Goal: Task Accomplishment & Management: Use online tool/utility

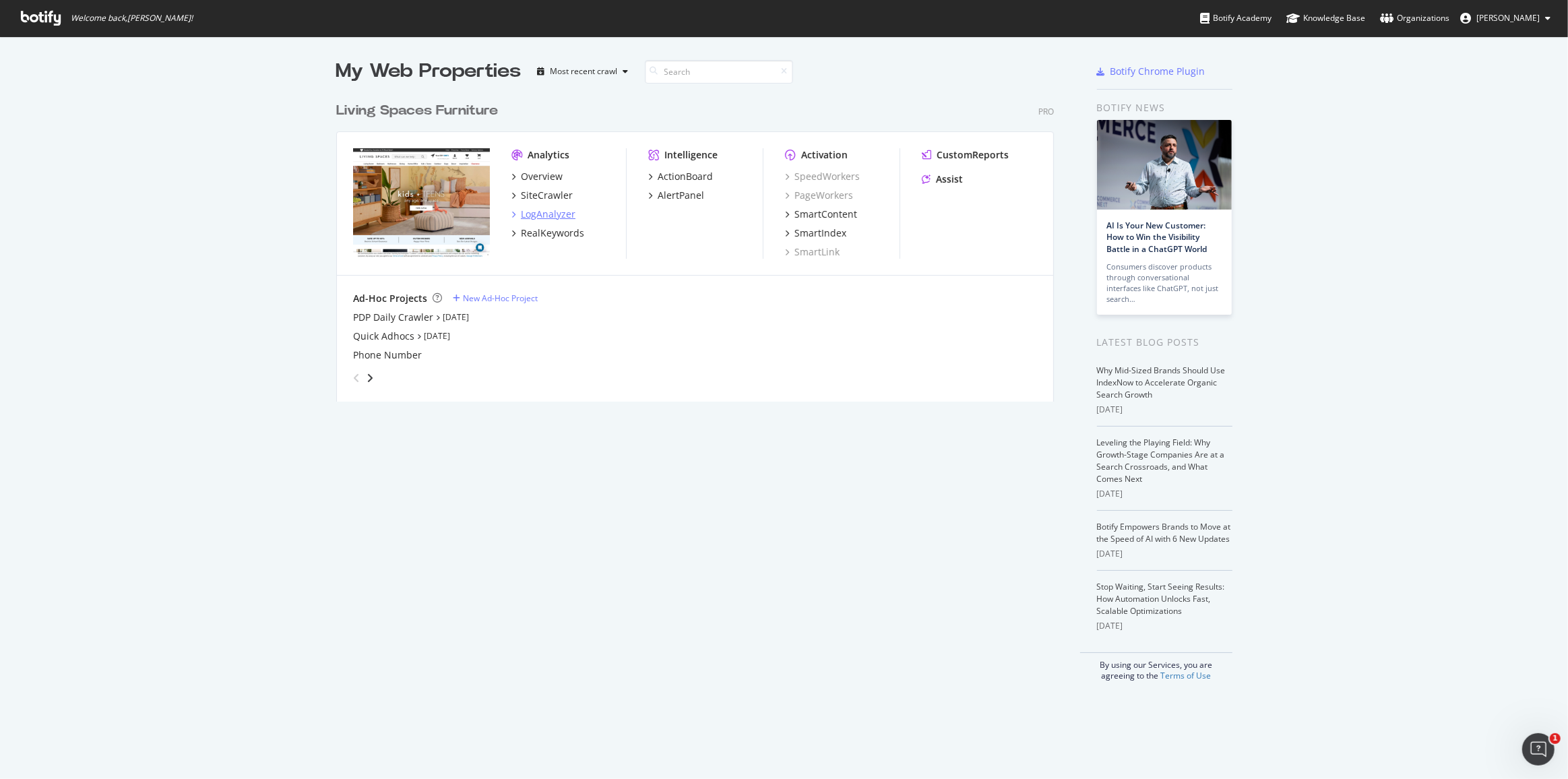
click at [550, 214] on div "LogAnalyzer" at bounding box center [548, 214] width 54 height 13
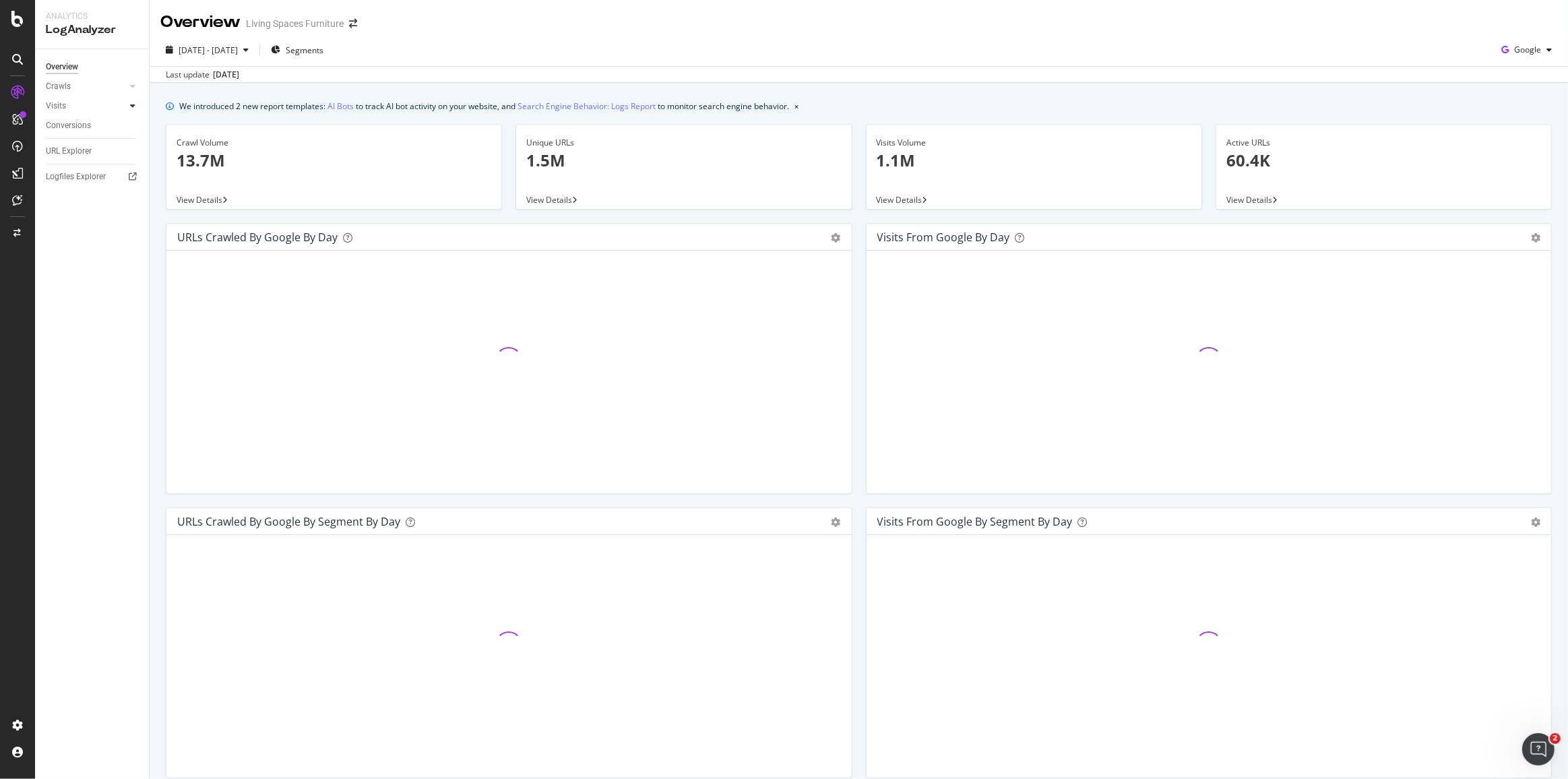
click at [132, 106] on icon at bounding box center [133, 106] width 6 height 9
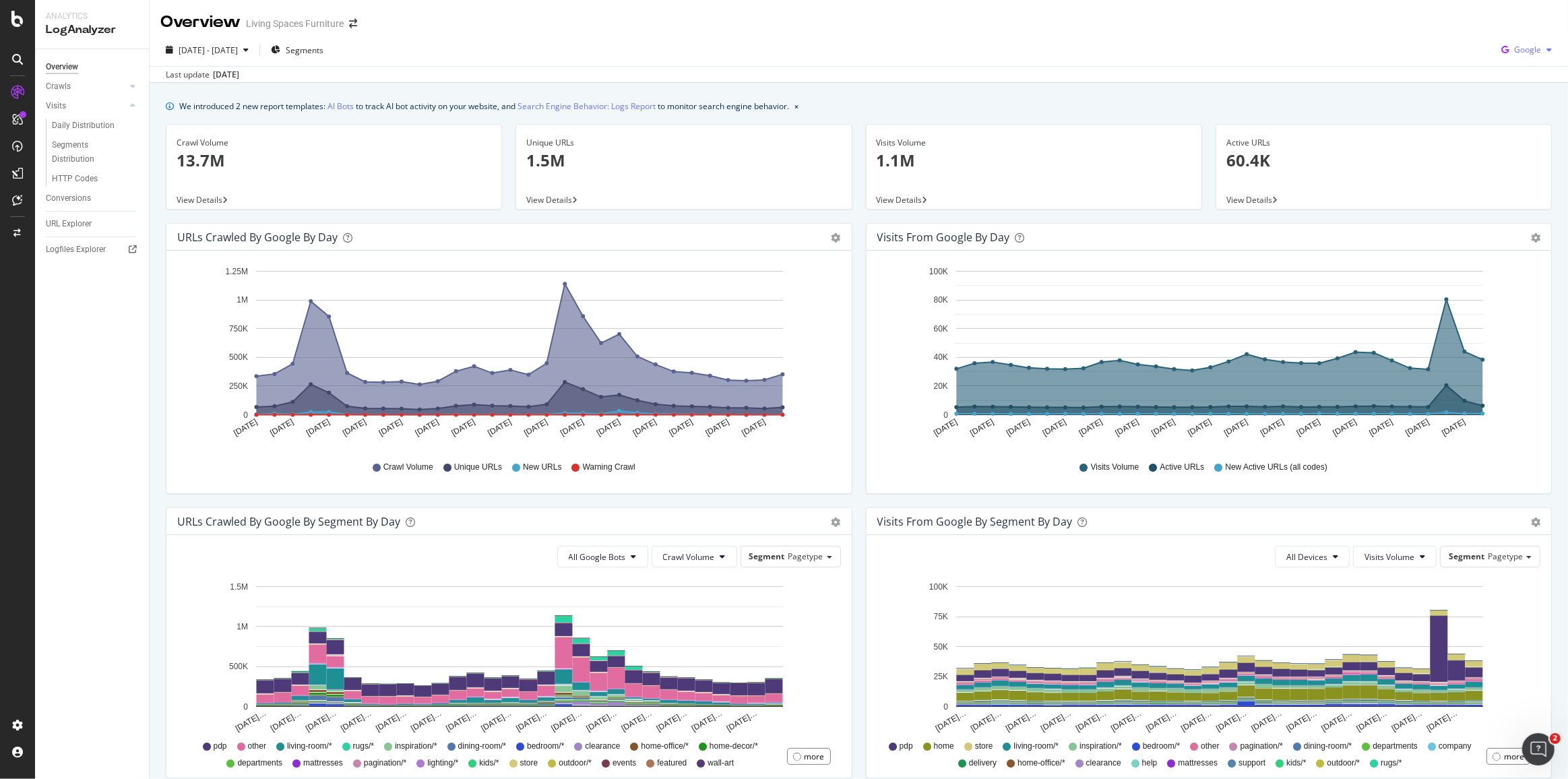
click at [1522, 52] on span "Google" at bounding box center [1528, 49] width 27 height 11
click at [1535, 131] on span "OpenAI" at bounding box center [1528, 127] width 49 height 12
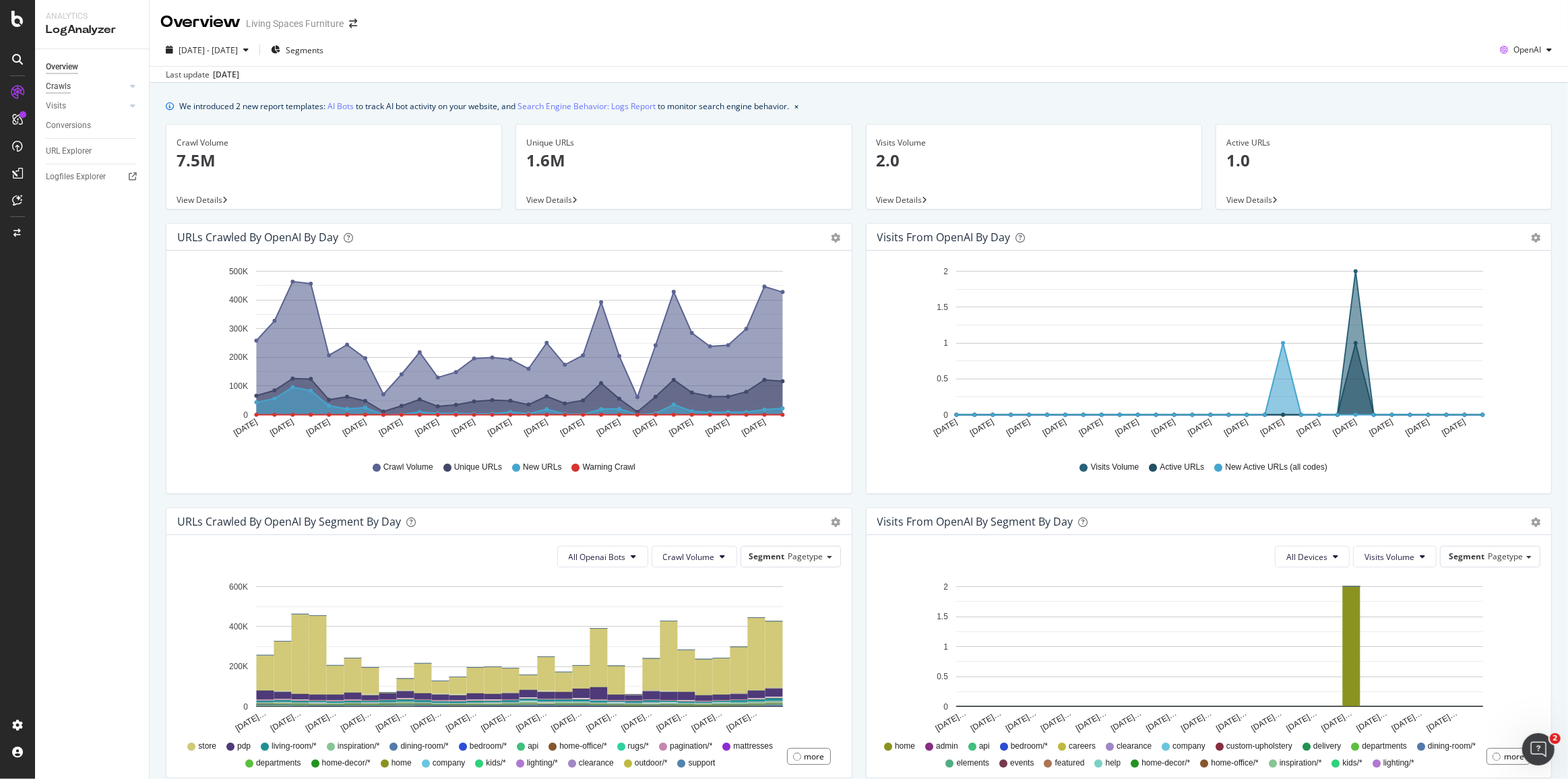
click at [63, 80] on div "Crawls" at bounding box center [58, 87] width 25 height 14
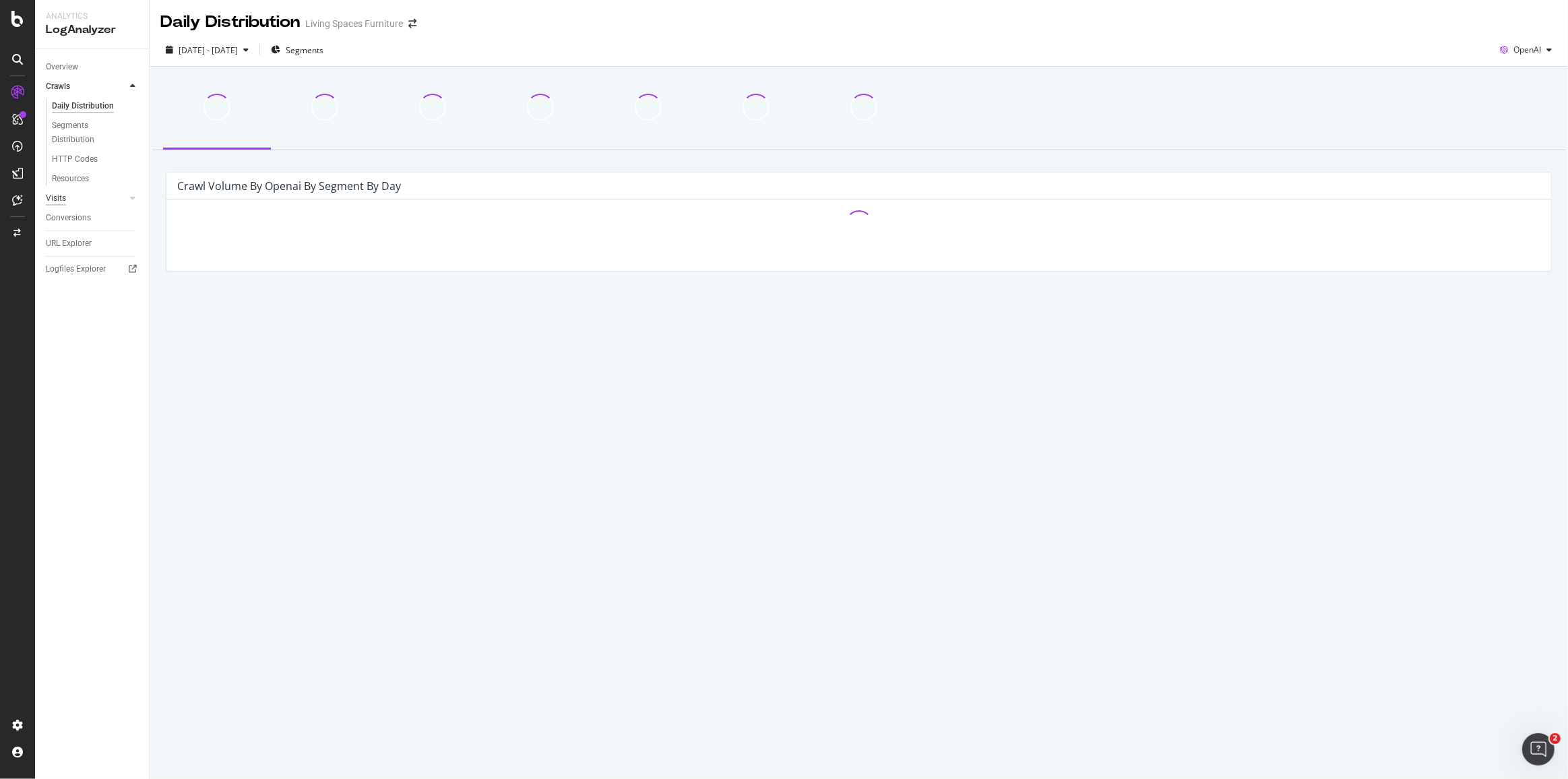
click at [58, 194] on div "Visits" at bounding box center [55, 198] width 20 height 14
click at [69, 194] on div "Conversions" at bounding box center [68, 198] width 45 height 14
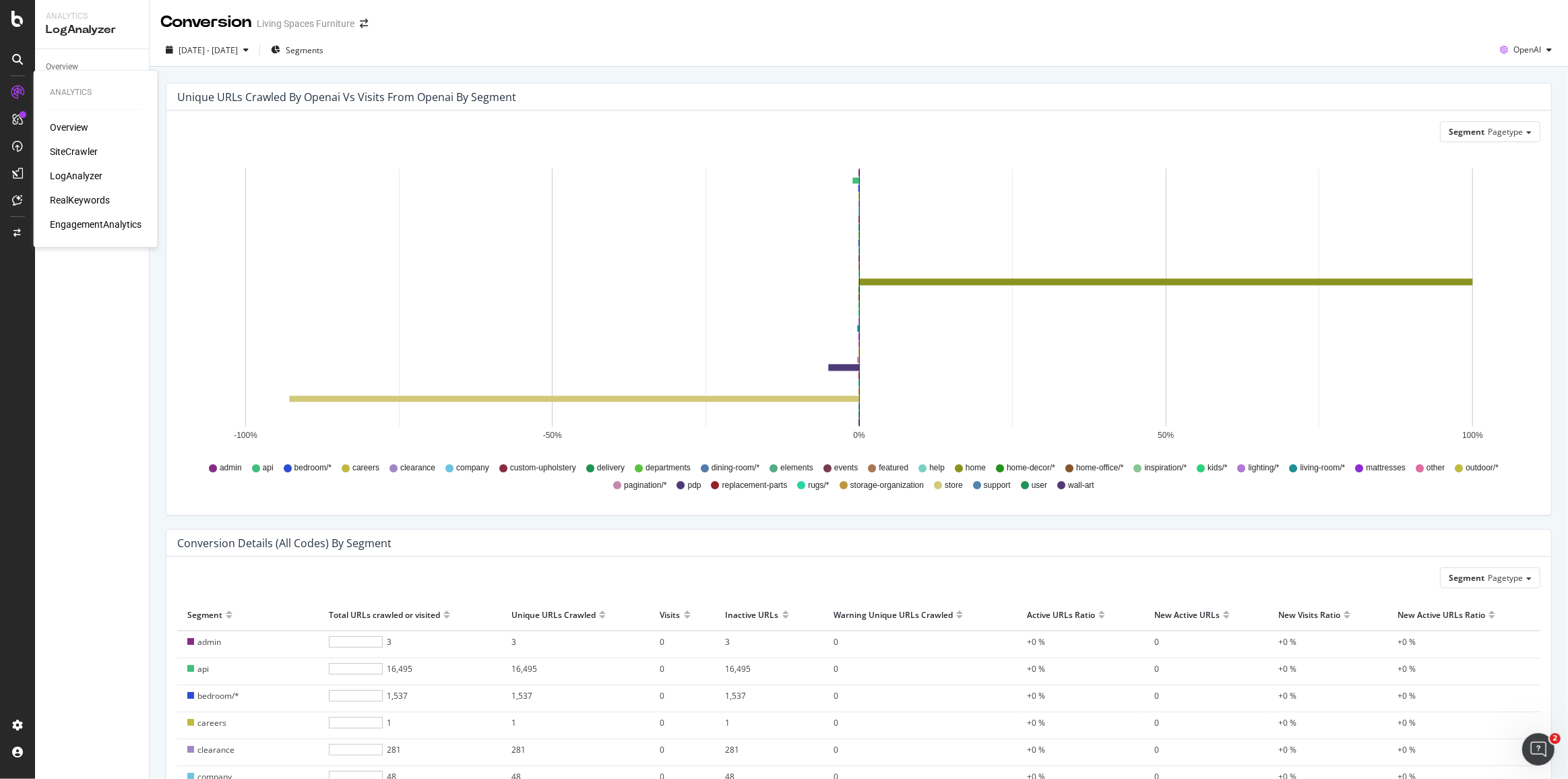
click at [66, 126] on div "Overview" at bounding box center [68, 127] width 38 height 13
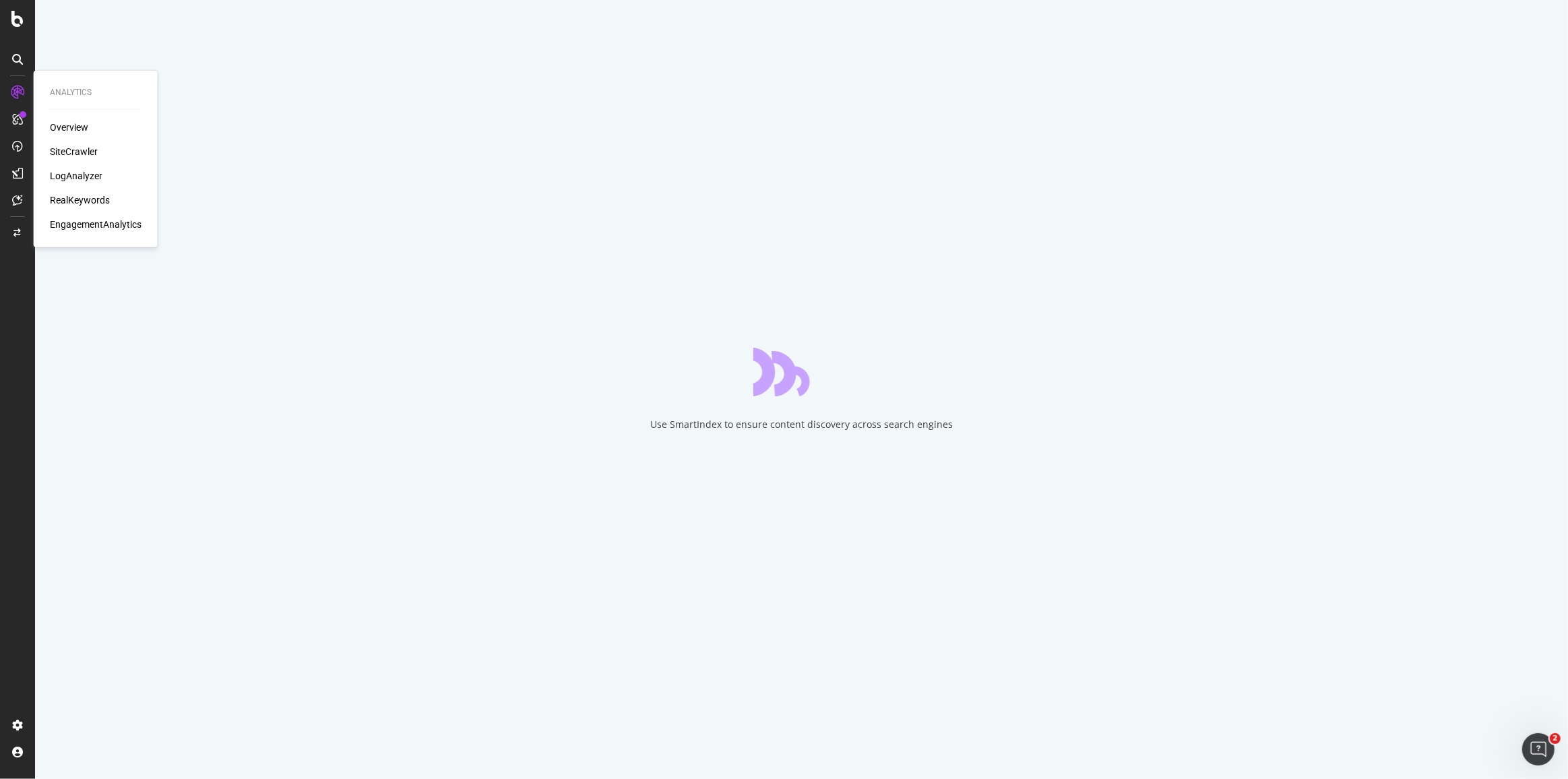
click at [112, 221] on div "EngagementAnalytics" at bounding box center [95, 224] width 91 height 13
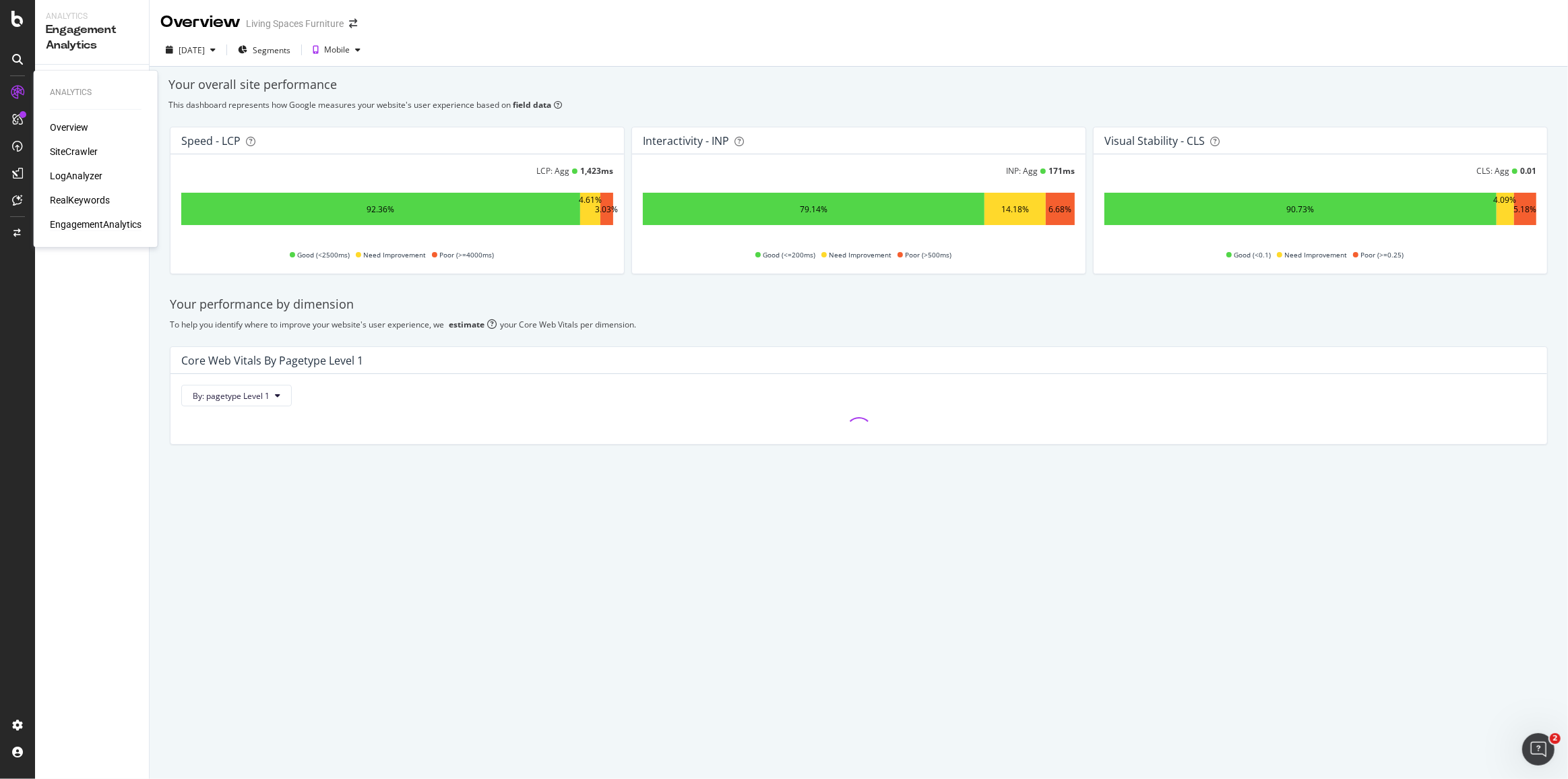
click at [94, 198] on div "RealKeywords" at bounding box center [79, 200] width 60 height 13
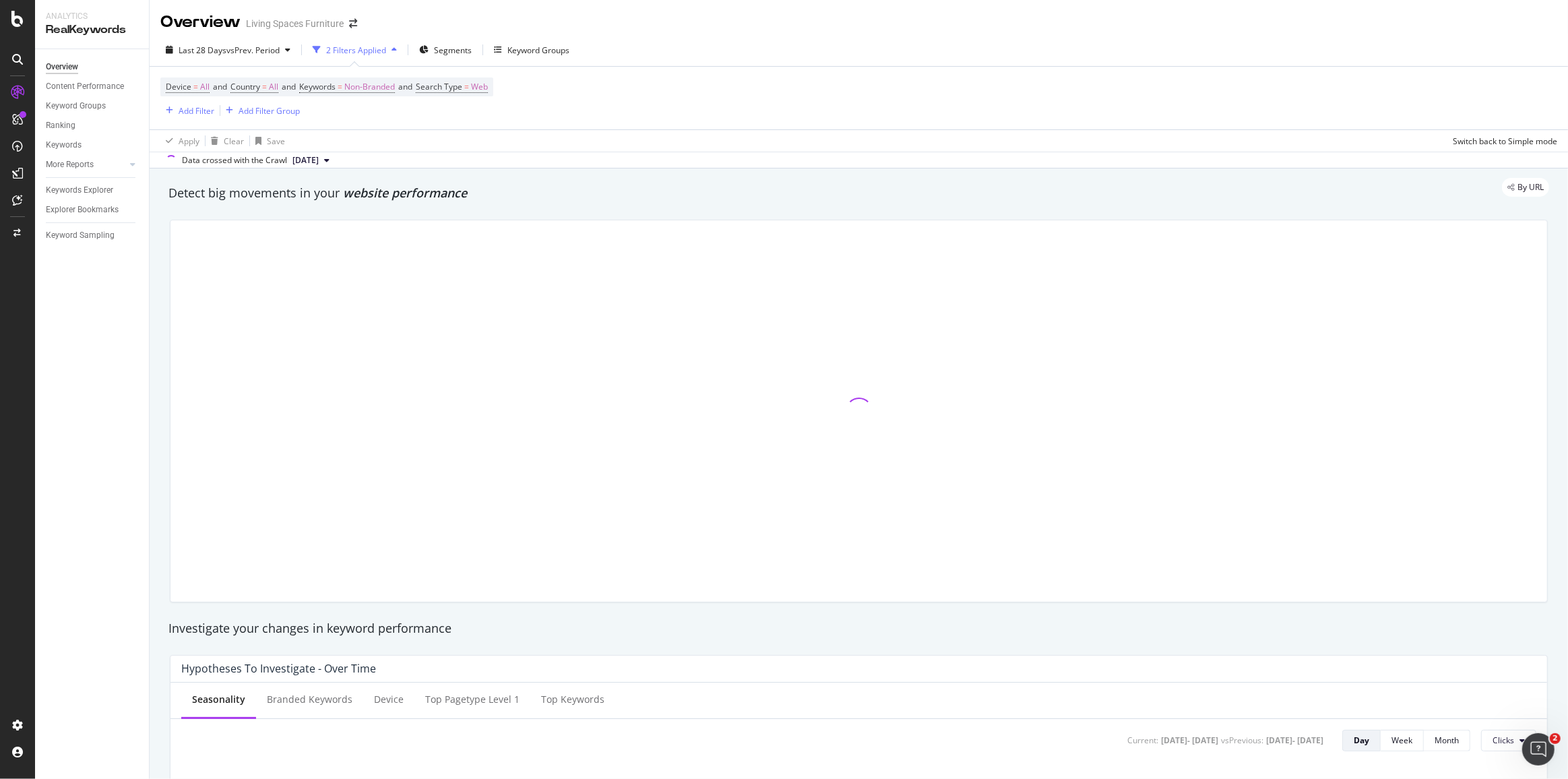
click at [629, 140] on div "Apply Clear Save Switch back to Simple mode" at bounding box center [859, 140] width 1419 height 22
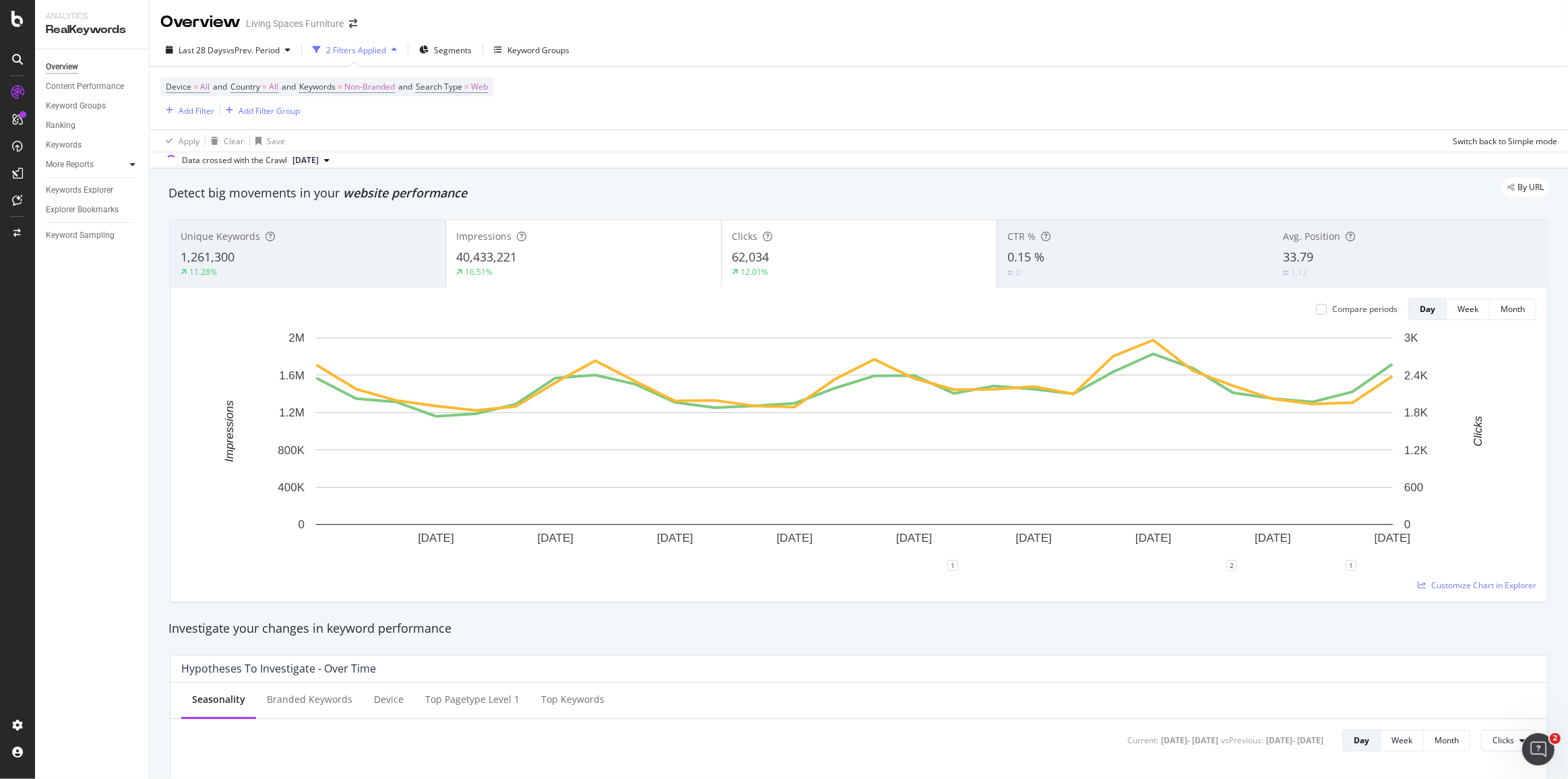
click at [129, 164] on div at bounding box center [133, 165] width 13 height 13
click at [20, 118] on icon at bounding box center [17, 119] width 10 height 10
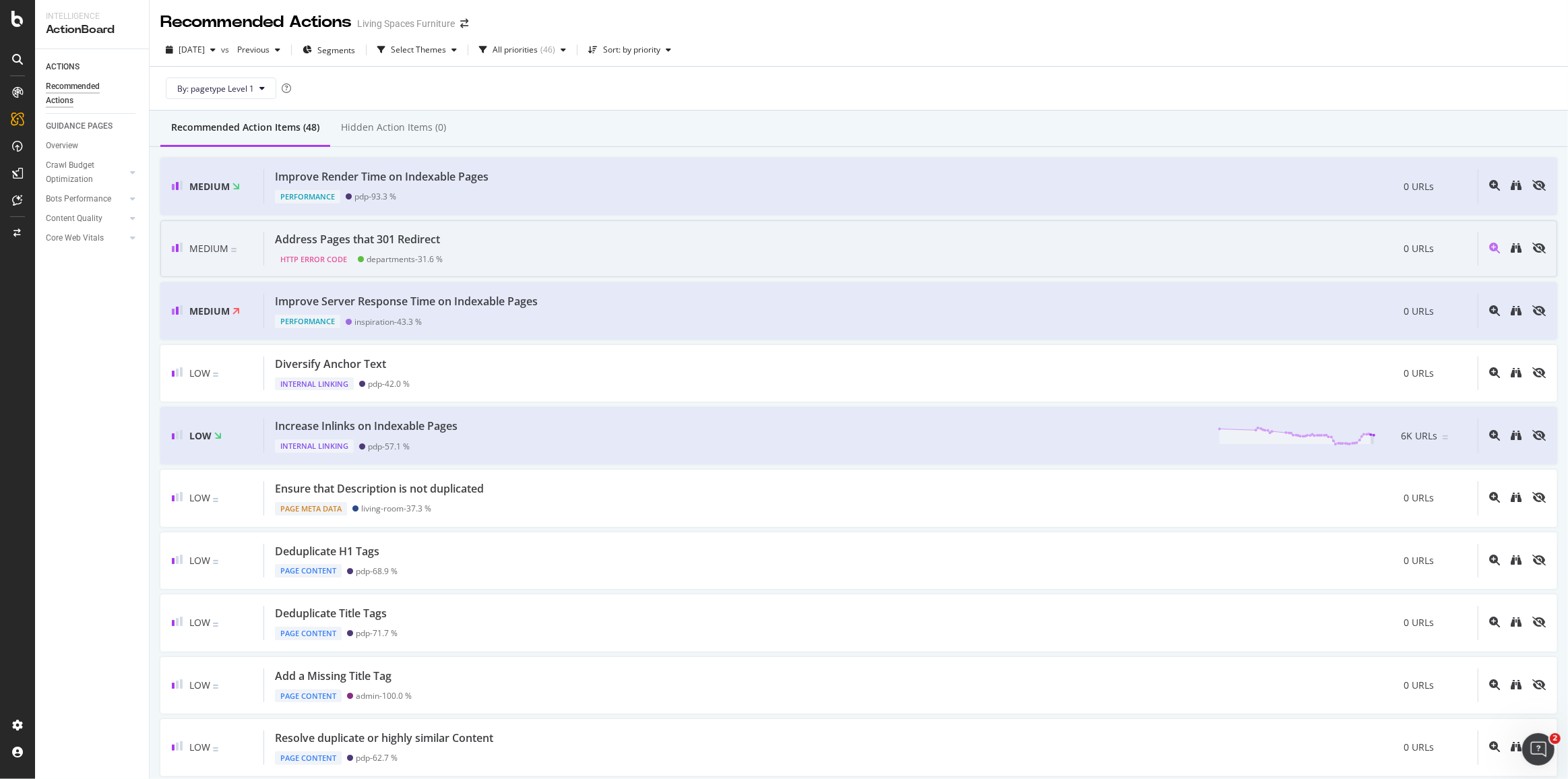
click at [421, 254] on div "departments - 31.6 %" at bounding box center [405, 259] width 76 height 10
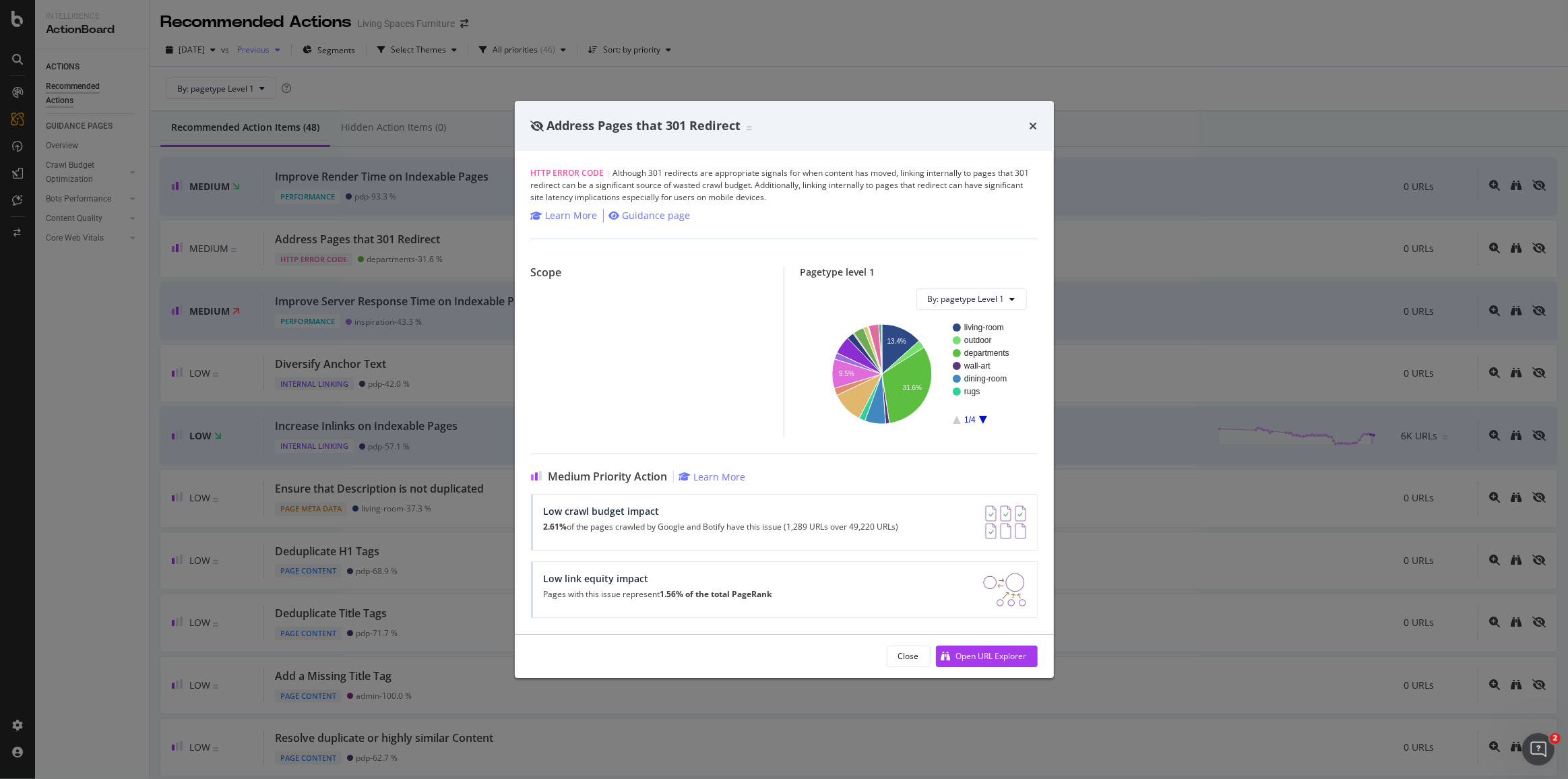
click at [1029, 141] on div "Address Pages that 301 Redirect" at bounding box center [784, 126] width 539 height 49
click at [1036, 126] on icon "times" at bounding box center [1034, 126] width 9 height 10
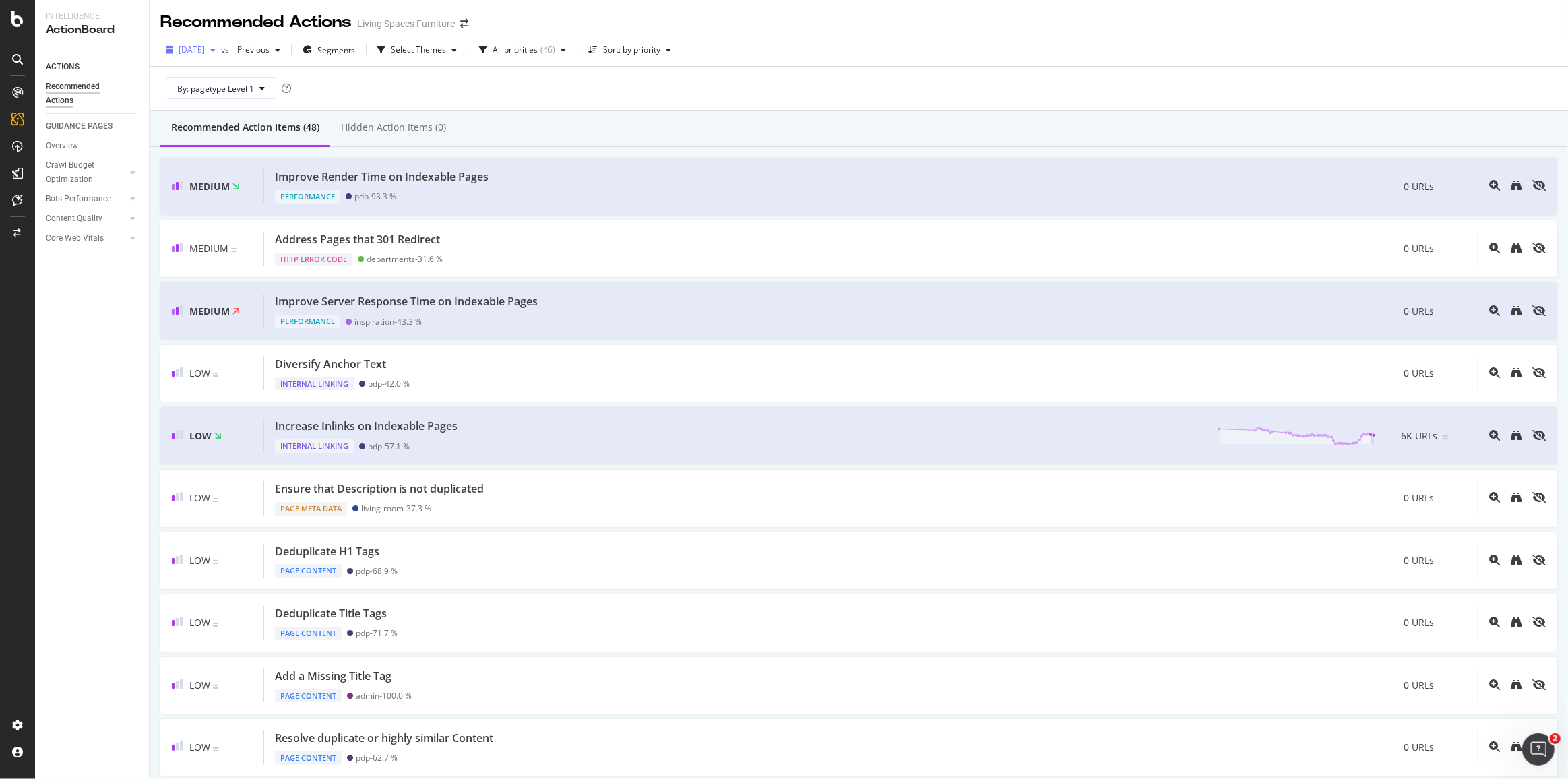
click at [204, 54] on span "[DATE]" at bounding box center [192, 49] width 27 height 11
click at [816, 78] on div "By: pagetype Level 1" at bounding box center [859, 88] width 1397 height 43
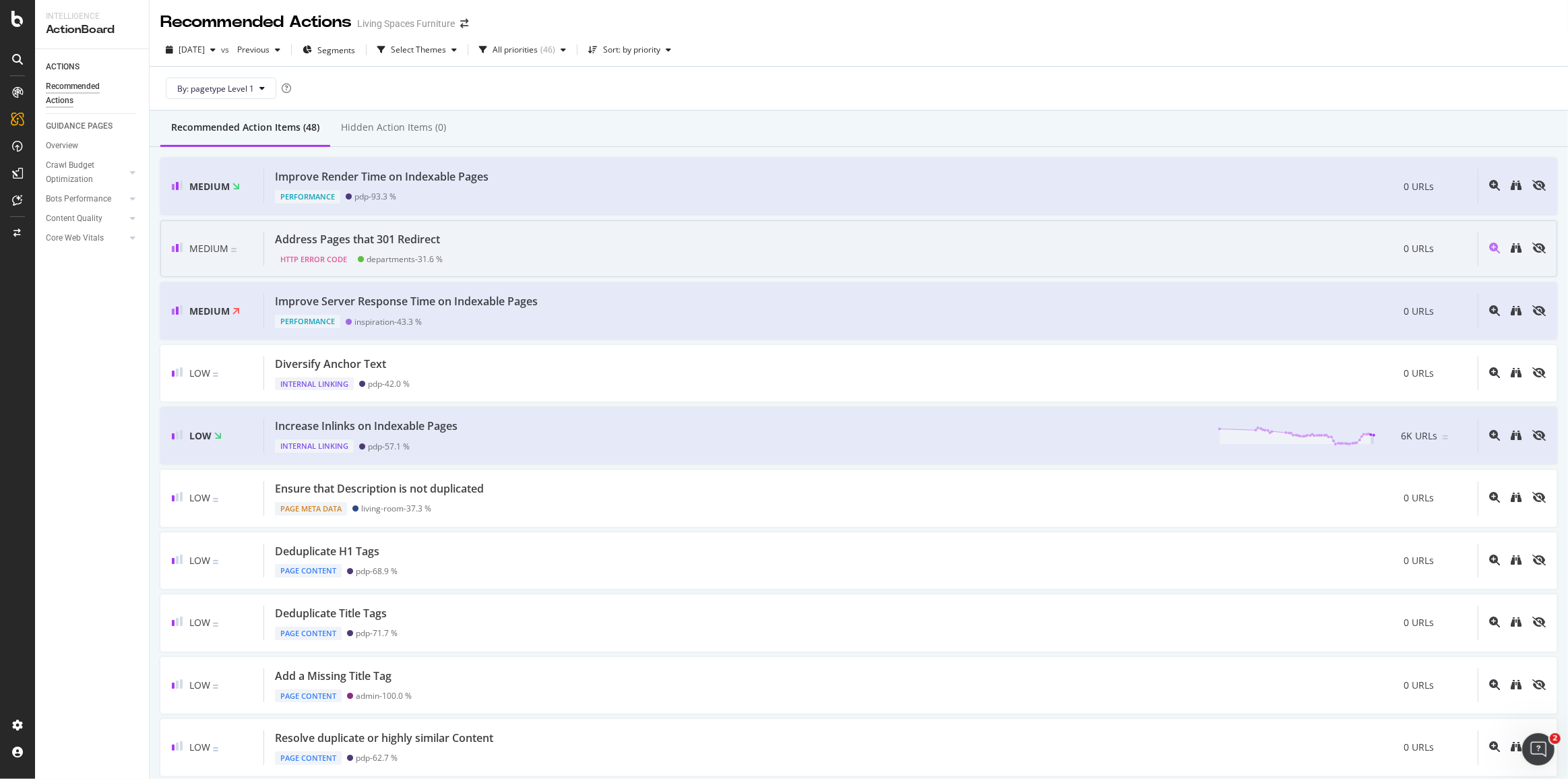
click at [504, 248] on div "Address Pages that 301 Redirect HTTP Error Code departments - 31.6 % 0 URLs" at bounding box center [871, 249] width 1213 height 34
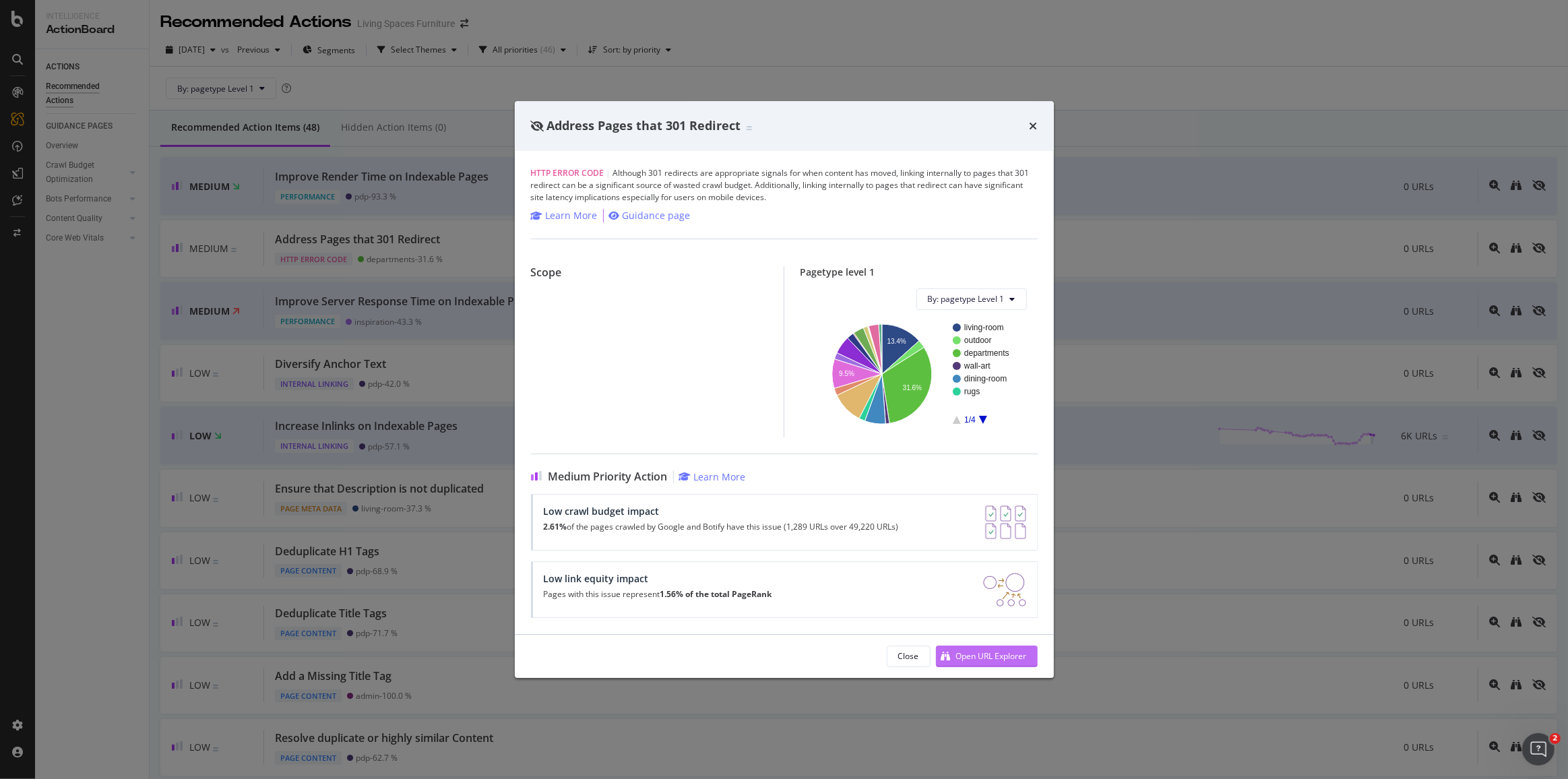
click at [1005, 655] on div "Open URL Explorer" at bounding box center [992, 656] width 70 height 11
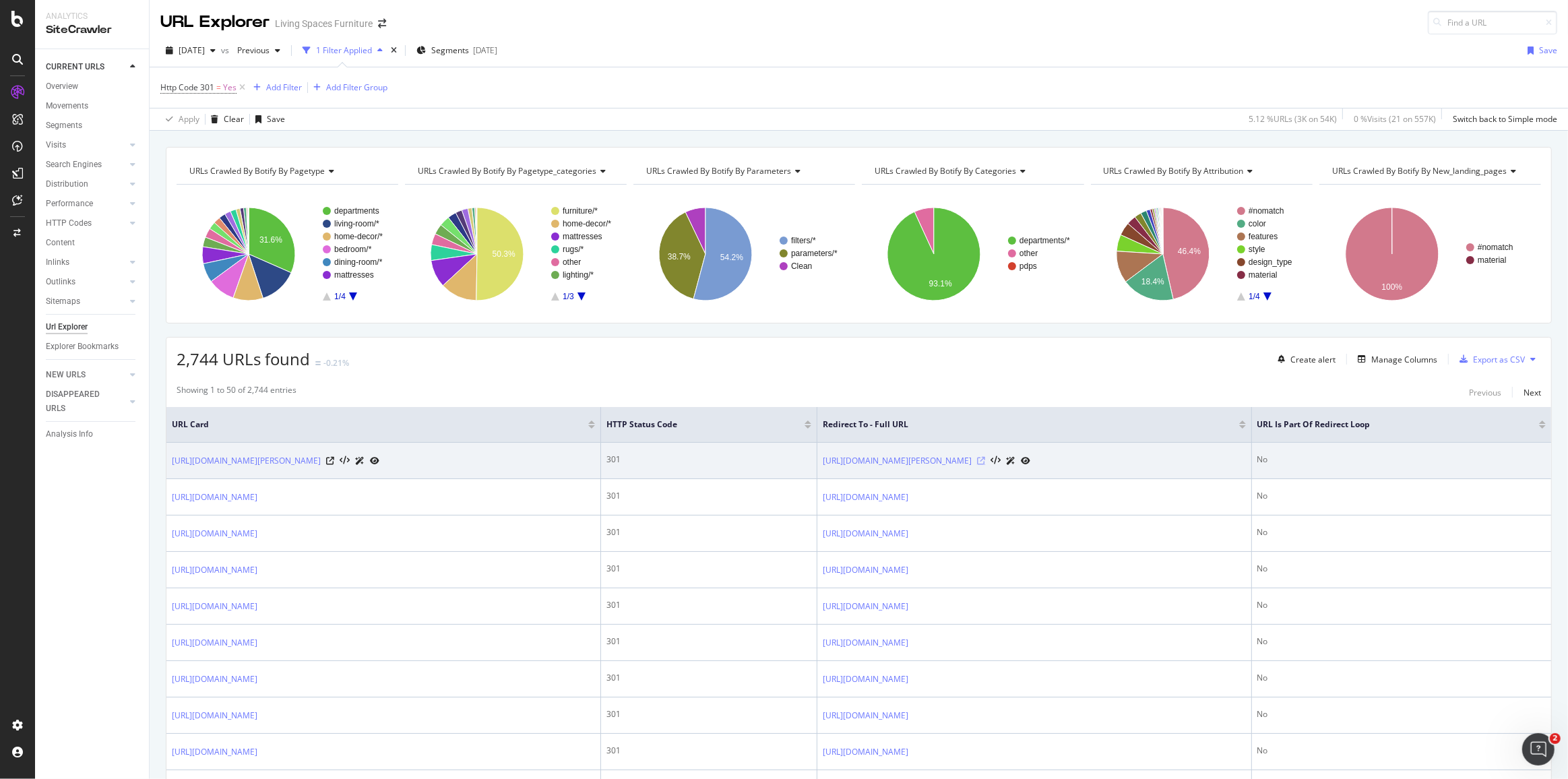
click at [985, 458] on icon at bounding box center [981, 461] width 9 height 9
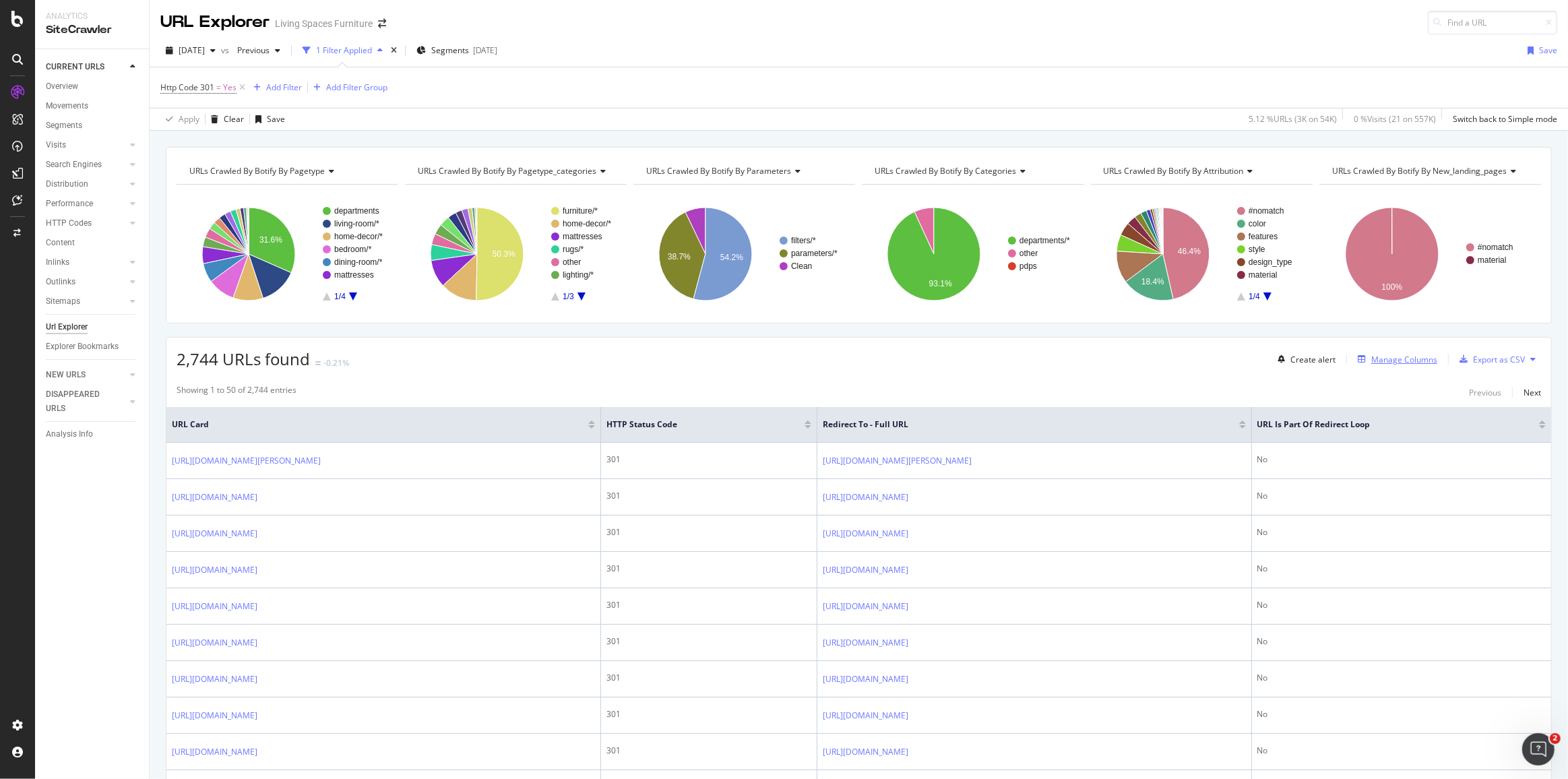
click at [1399, 354] on div "Manage Columns" at bounding box center [1403, 360] width 66 height 11
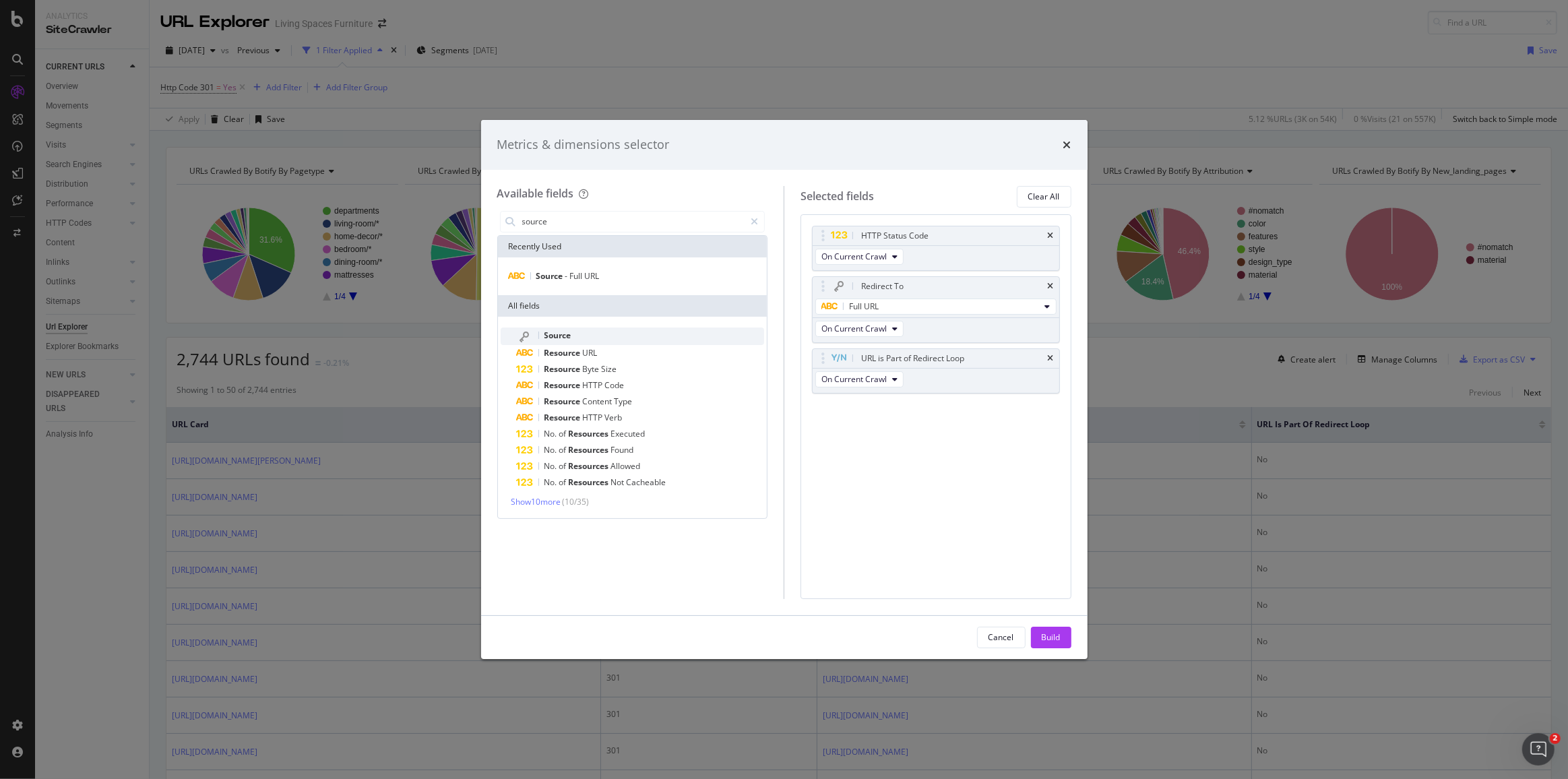
click at [561, 339] on span "Source" at bounding box center [558, 336] width 27 height 11
click at [1054, 283] on div "Redirect To" at bounding box center [936, 286] width 246 height 19
click at [587, 225] on input "source" at bounding box center [633, 222] width 224 height 20
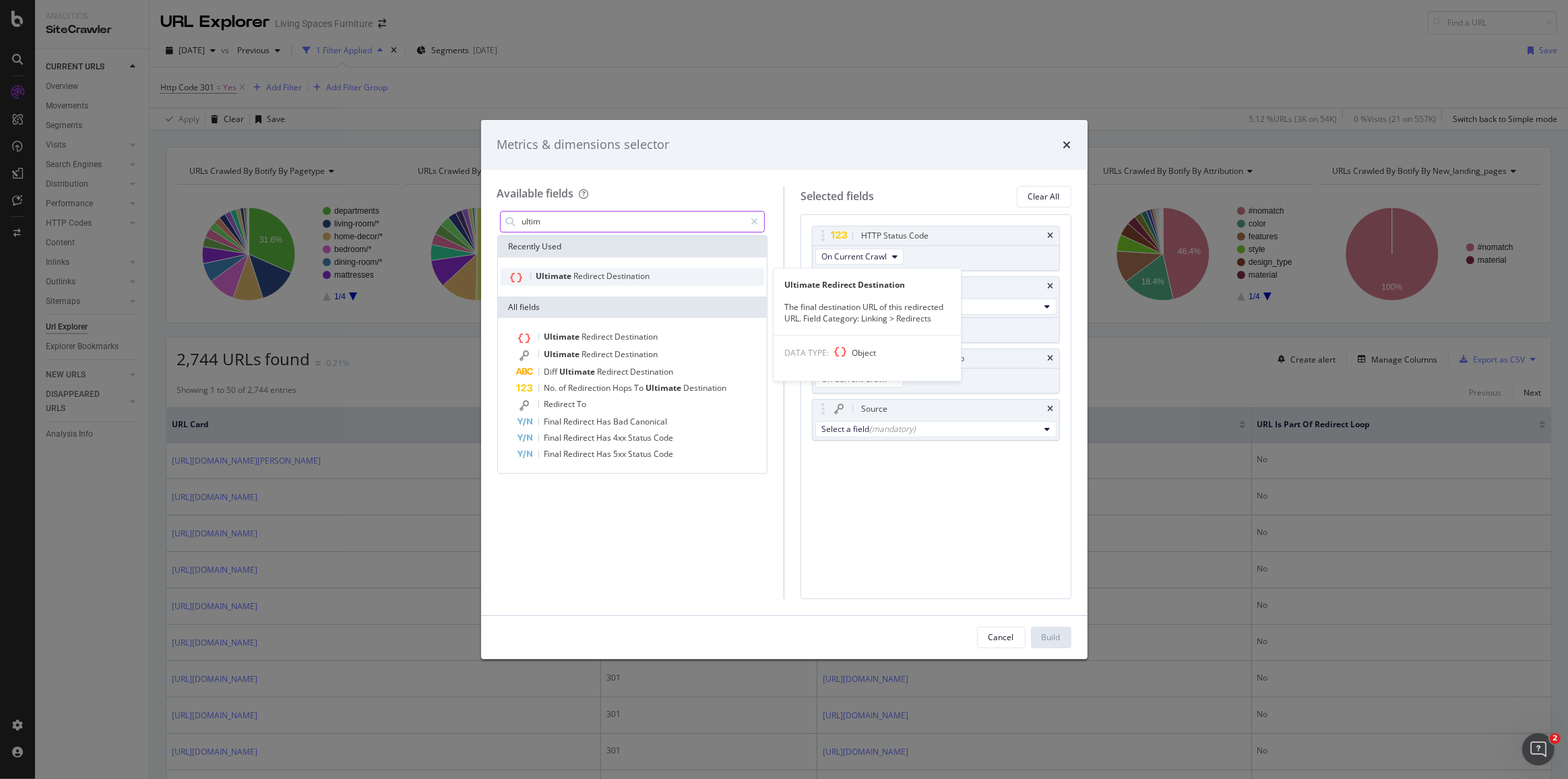
type input "ultim"
click at [598, 275] on span "Redirect" at bounding box center [590, 276] width 33 height 11
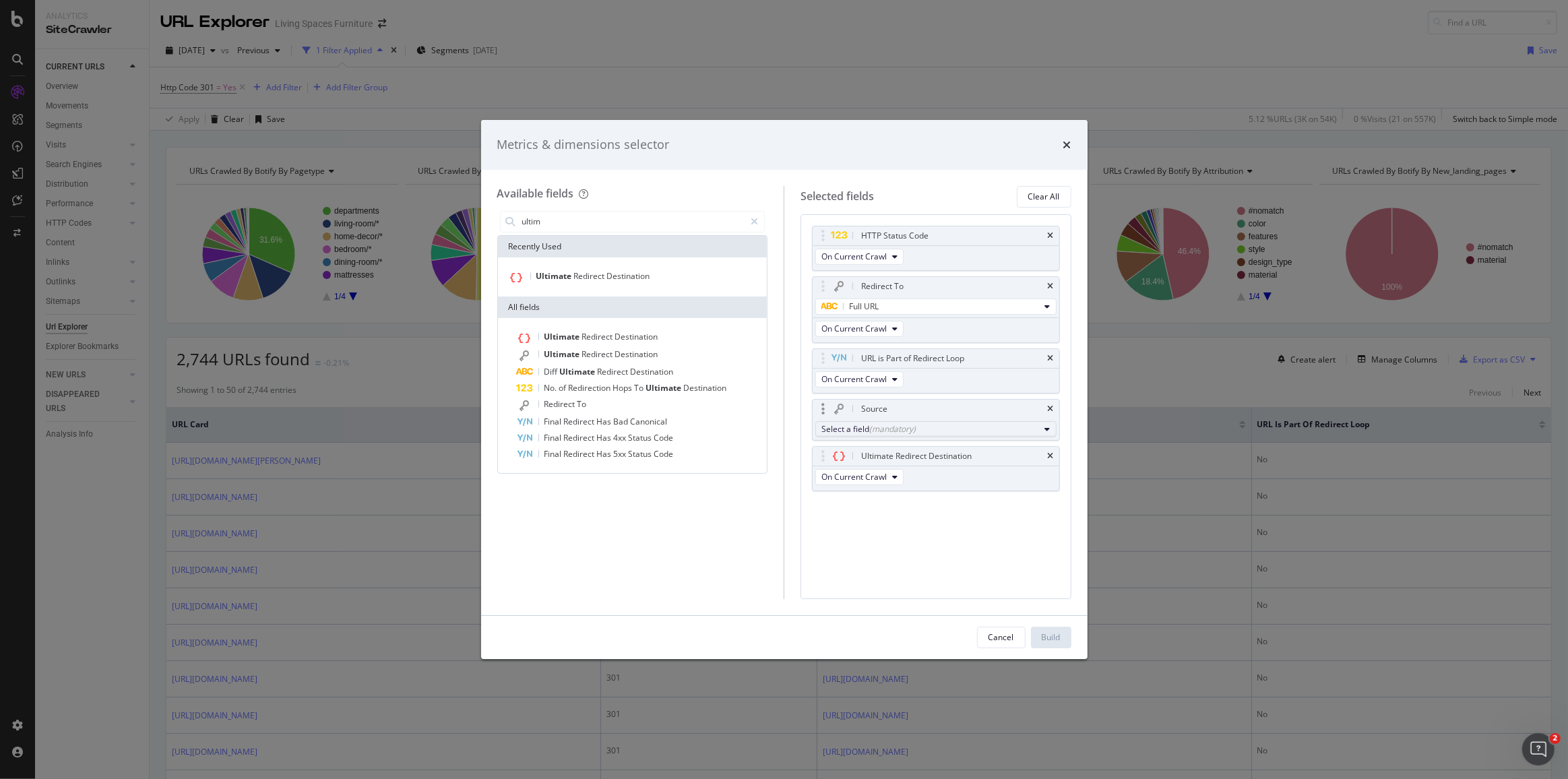
click at [938, 427] on div "Select a field (mandatory)" at bounding box center [931, 429] width 219 height 11
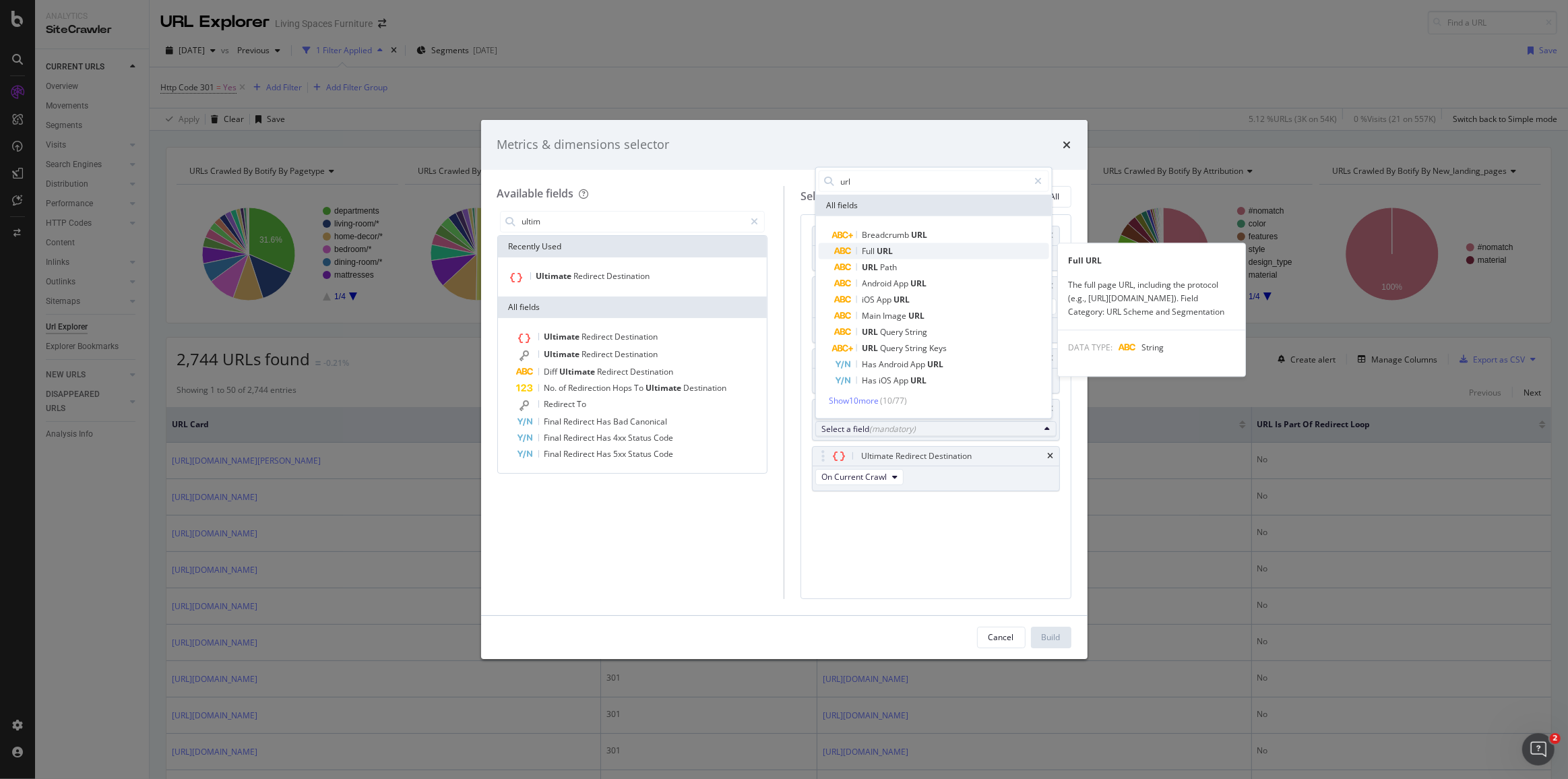
type input "url"
click at [900, 251] on span "Full URL" at bounding box center [940, 251] width 214 height 16
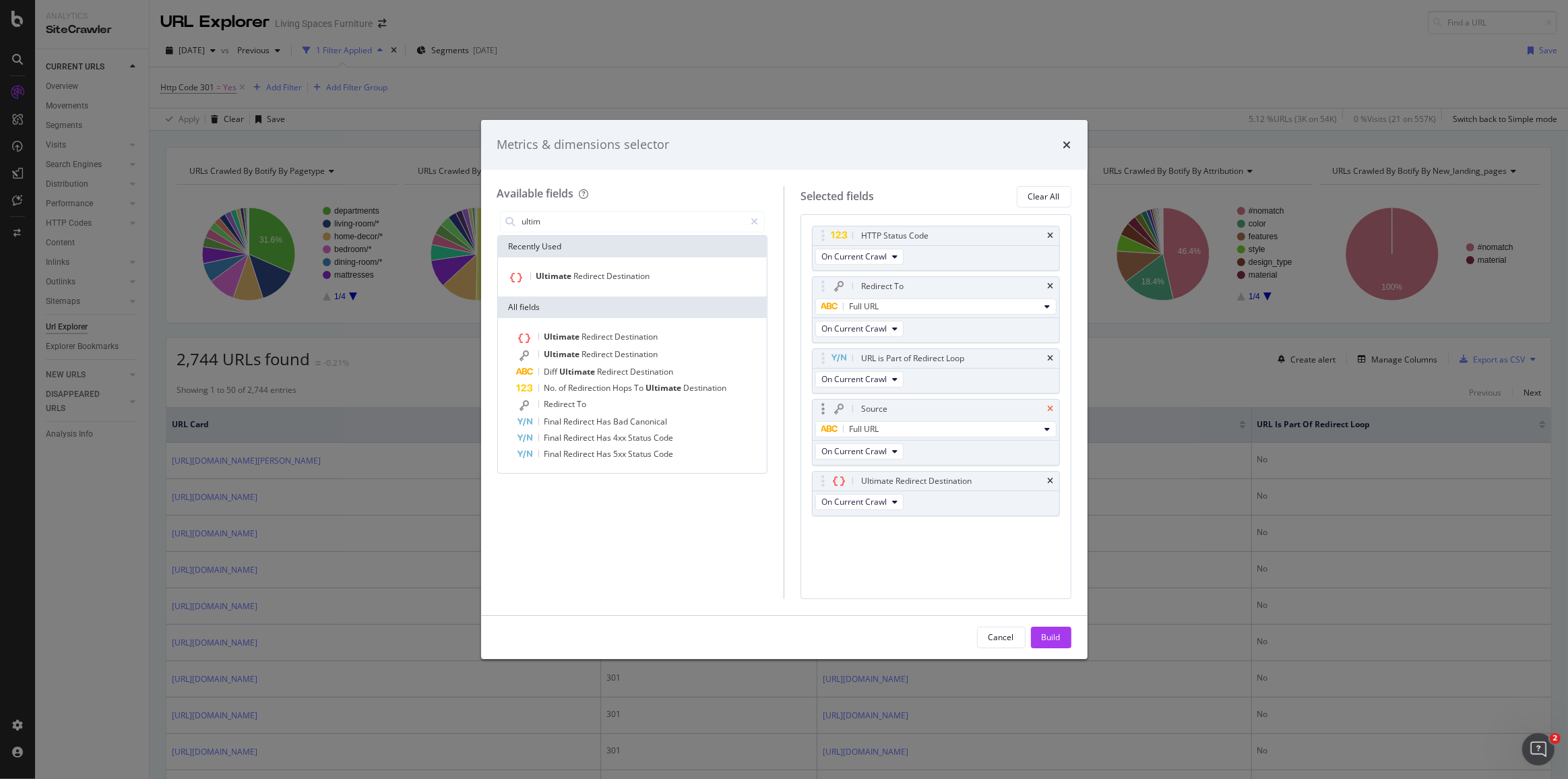
click at [1049, 357] on icon "times" at bounding box center [1051, 359] width 6 height 9
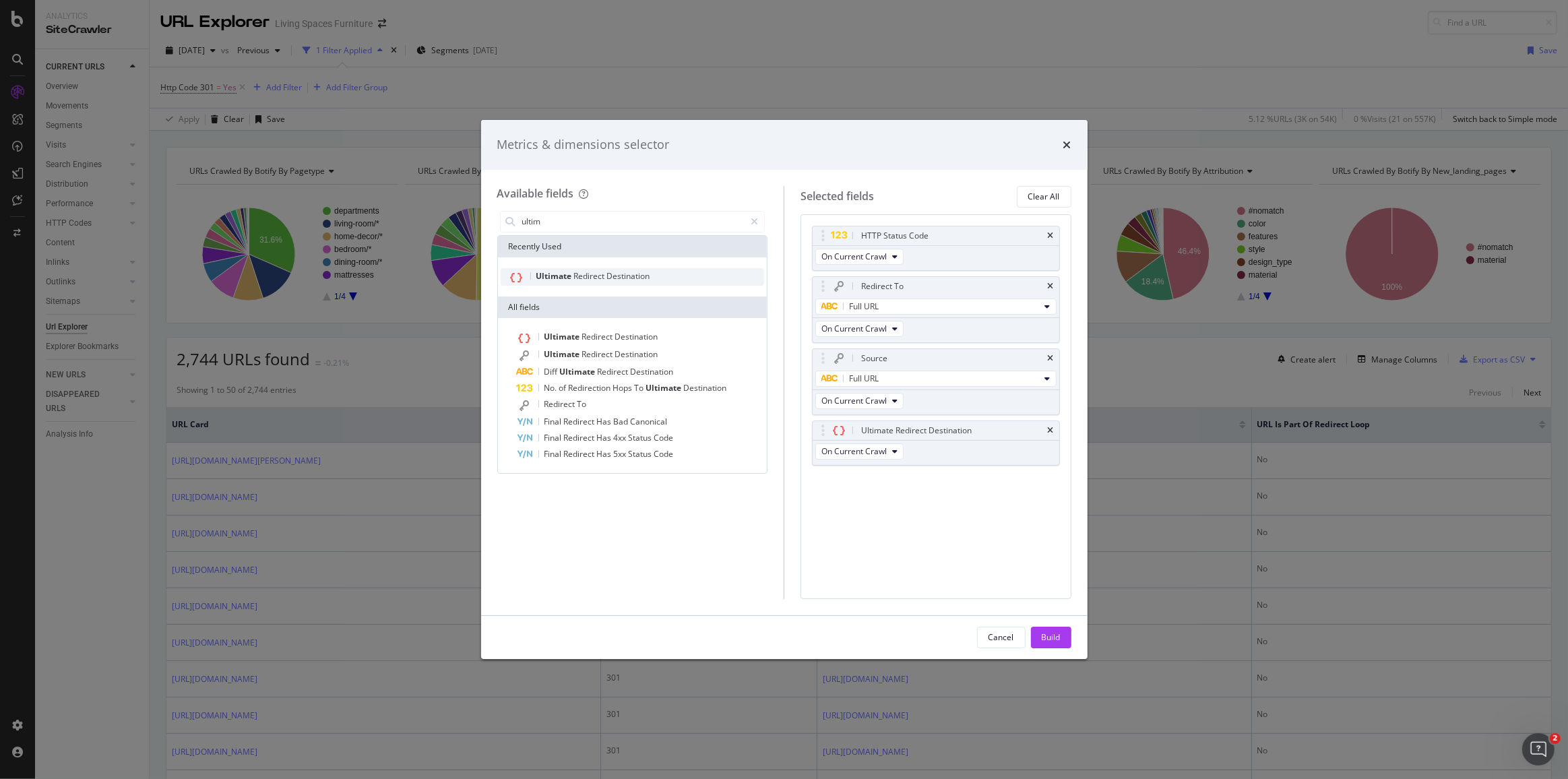
click at [1049, 284] on icon "times" at bounding box center [1051, 286] width 6 height 9
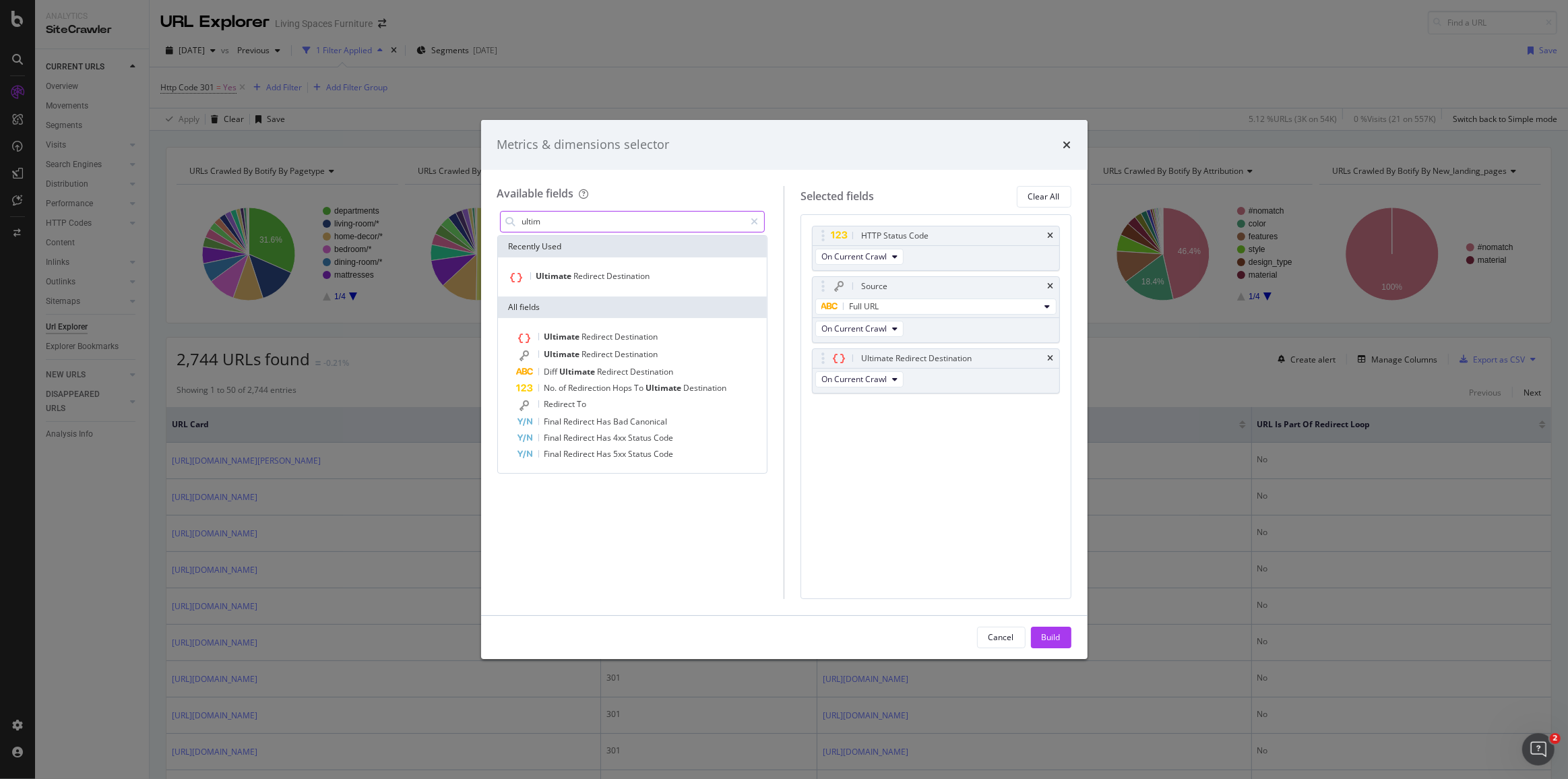
click at [543, 219] on input "ultim" at bounding box center [633, 222] width 224 height 20
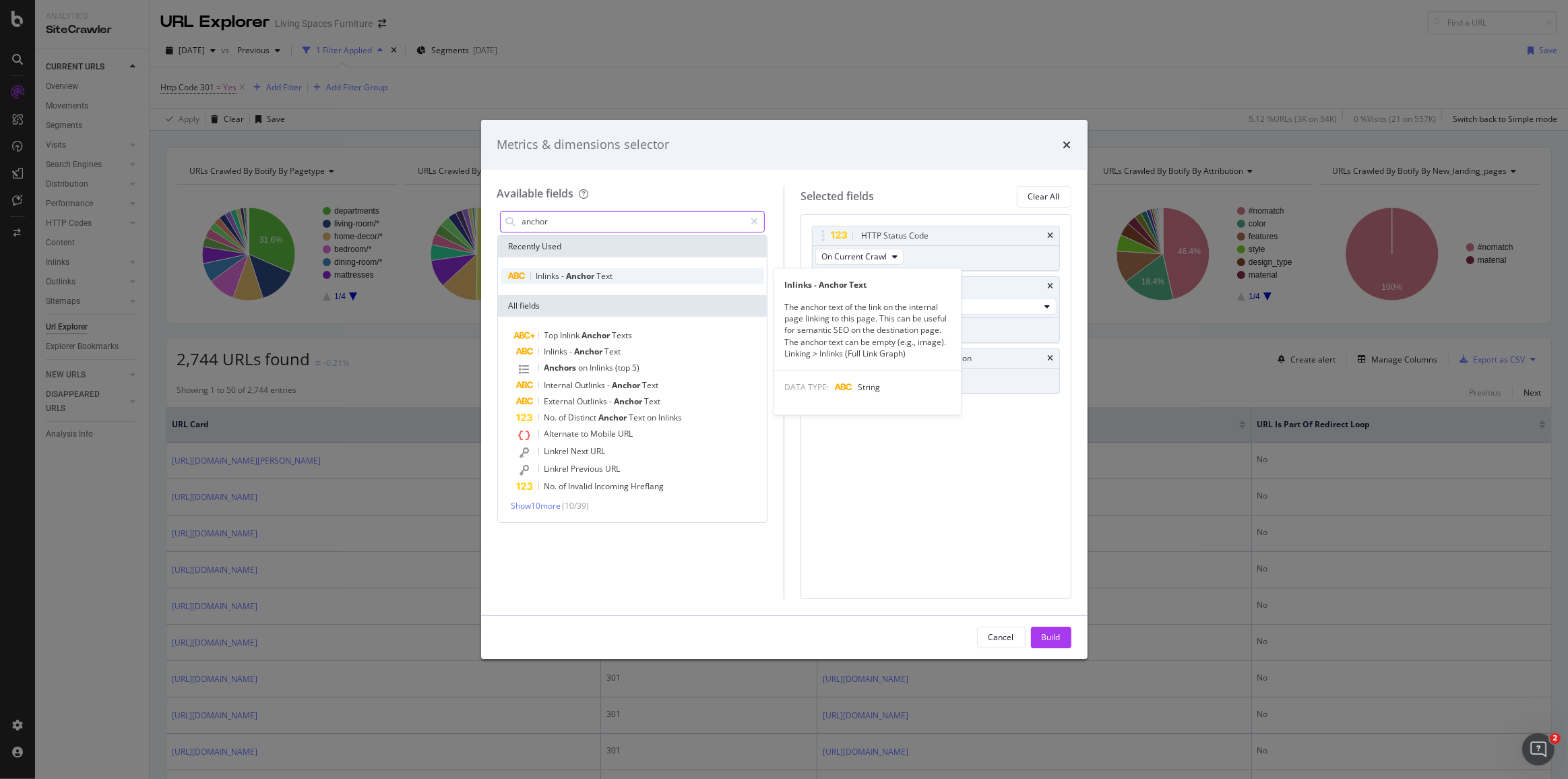
type input "anchor"
click at [584, 281] on span "Anchor" at bounding box center [582, 276] width 30 height 11
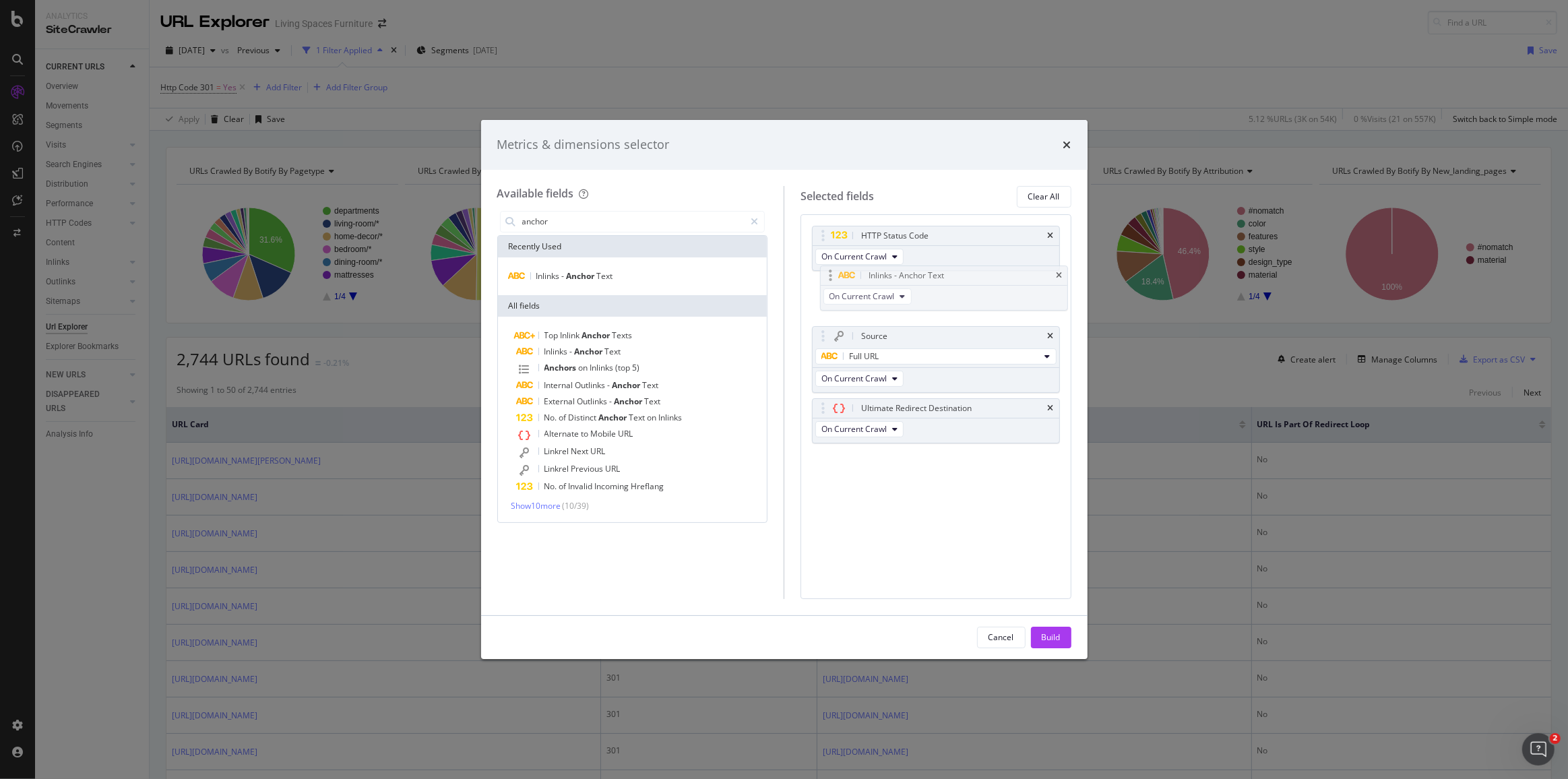
drag, startPoint x: 823, startPoint y: 408, endPoint x: 830, endPoint y: 277, distance: 131.2
click at [830, 277] on body "Analytics SiteCrawler CURRENT URLS Overview Movements Segments Visits Analysis …" at bounding box center [784, 389] width 1568 height 779
click at [1047, 237] on div "HTTP Status Code" at bounding box center [936, 236] width 246 height 19
click at [1049, 235] on icon "times" at bounding box center [1051, 236] width 6 height 9
click at [824, 233] on body "Analytics SiteCrawler CURRENT URLS Overview Movements Segments Visits Analysis …" at bounding box center [784, 389] width 1568 height 779
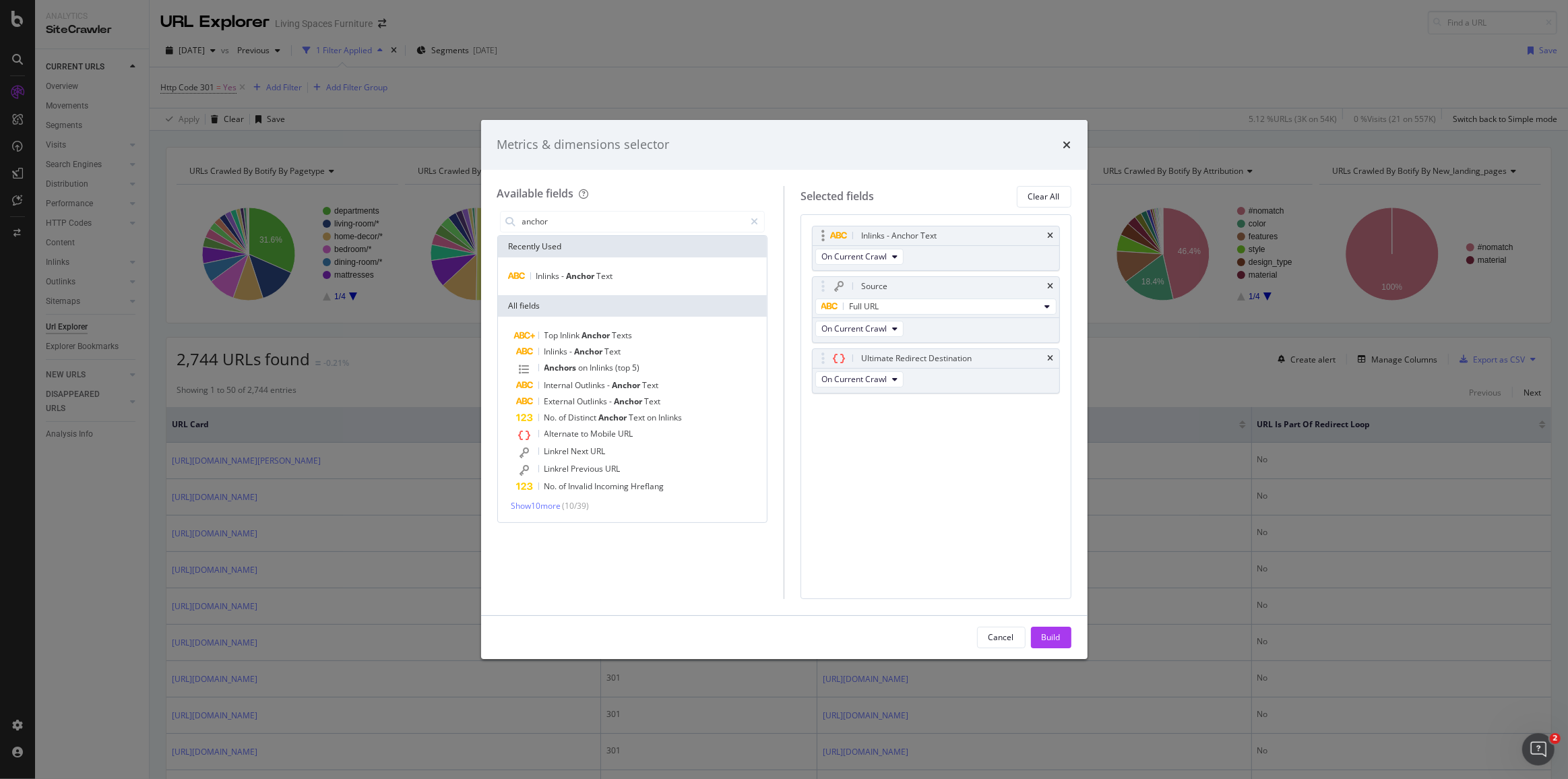
click at [826, 226] on div "Inlinks - Anchor Text" at bounding box center [936, 236] width 246 height 19
drag, startPoint x: 820, startPoint y: 282, endPoint x: 819, endPoint y: 243, distance: 39.0
click at [819, 239] on body "Analytics SiteCrawler CURRENT URLS Overview Movements Segments Visits Analysis …" at bounding box center [784, 389] width 1568 height 779
click at [1059, 640] on div "Build" at bounding box center [1052, 637] width 19 height 11
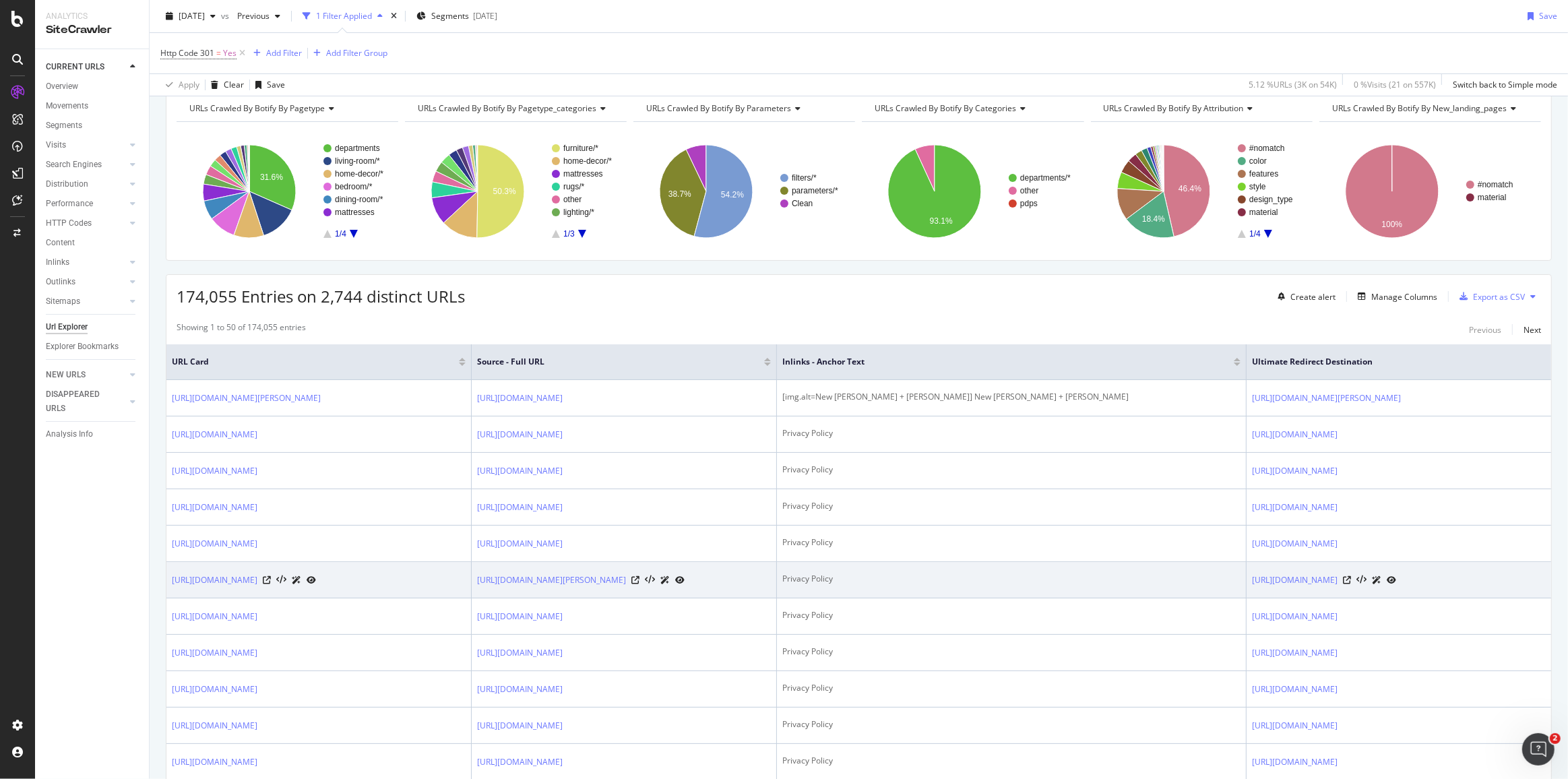
scroll to position [61, 0]
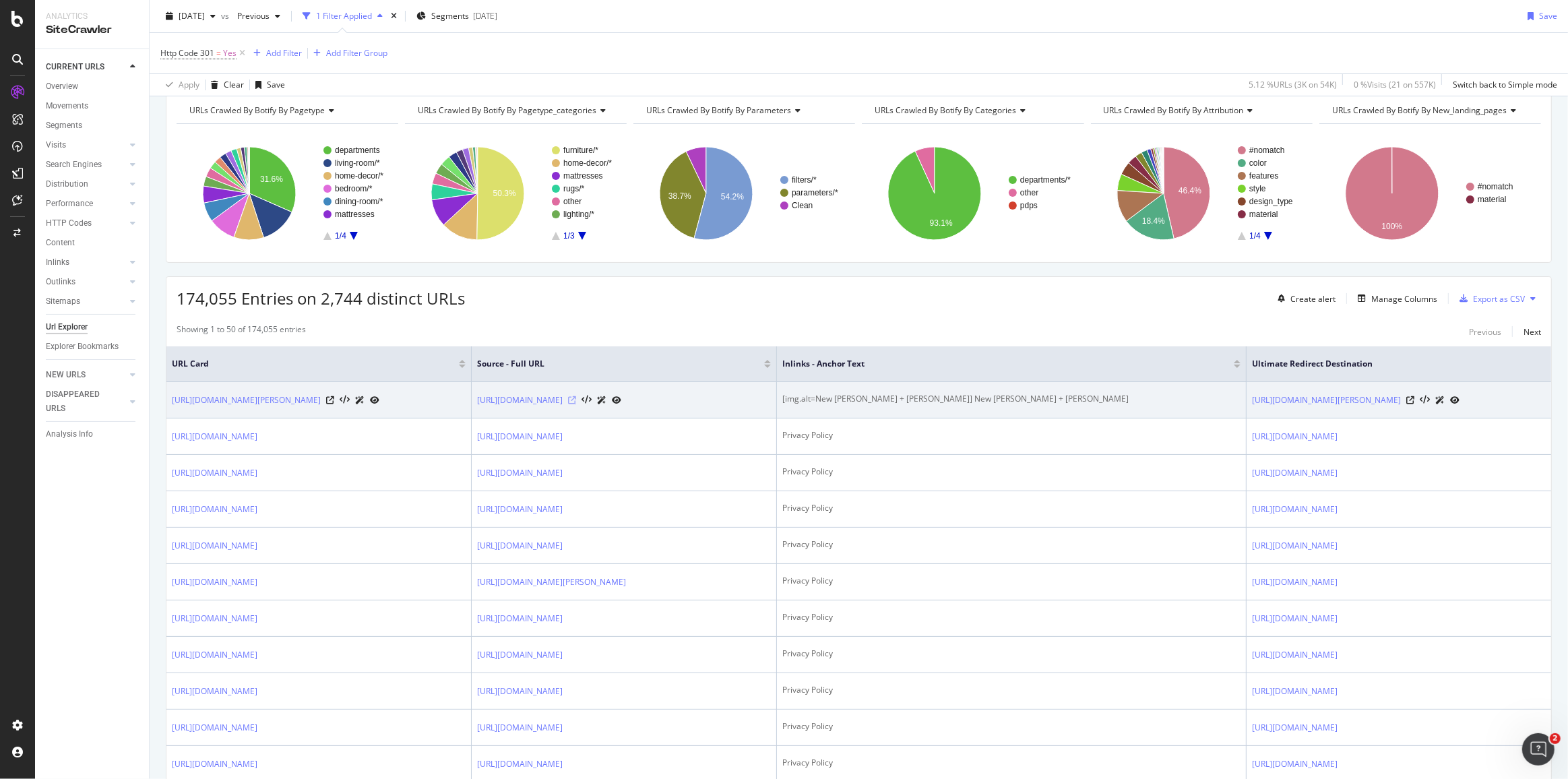
click at [576, 397] on icon at bounding box center [571, 400] width 9 height 9
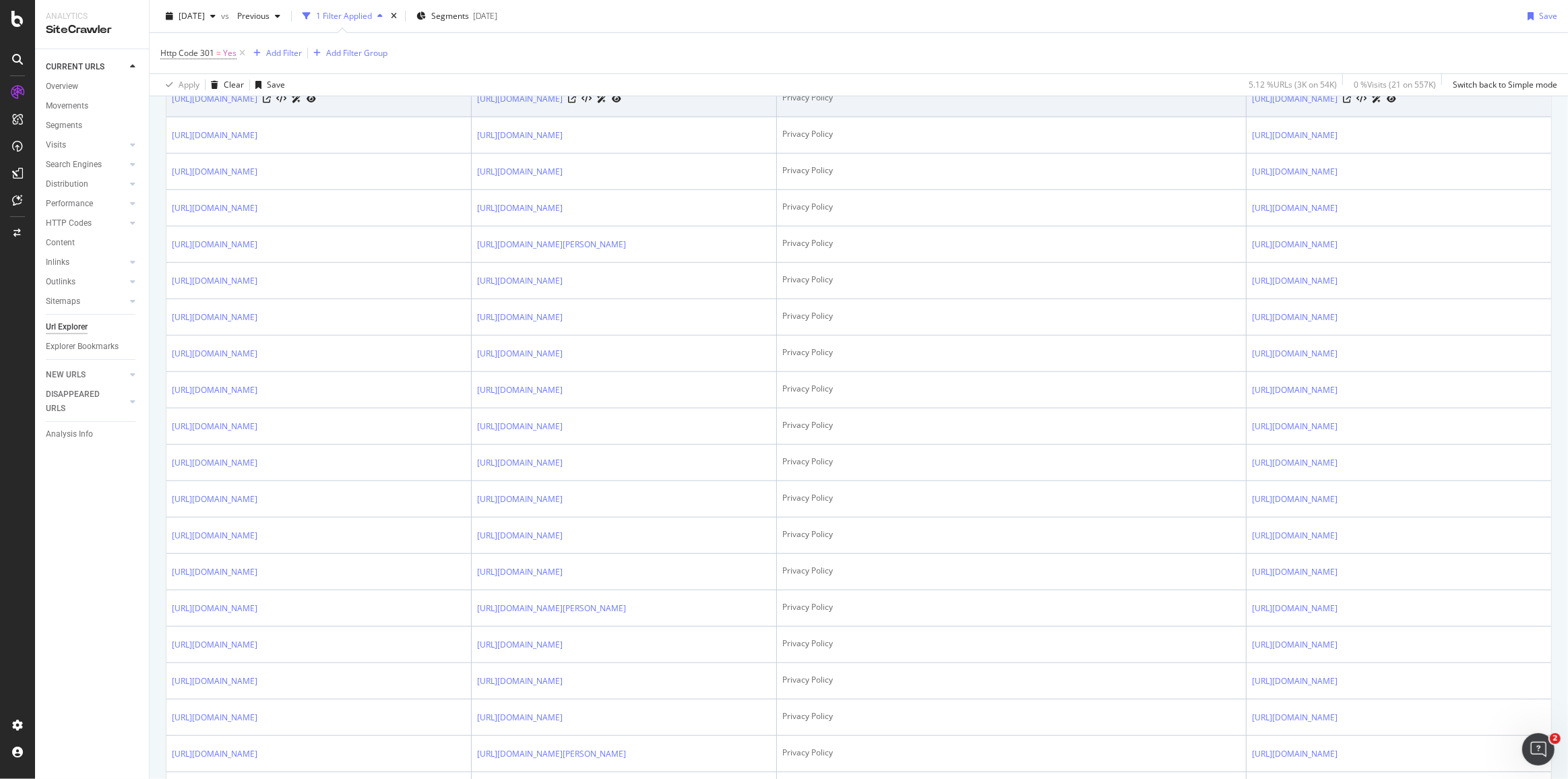
scroll to position [0, 0]
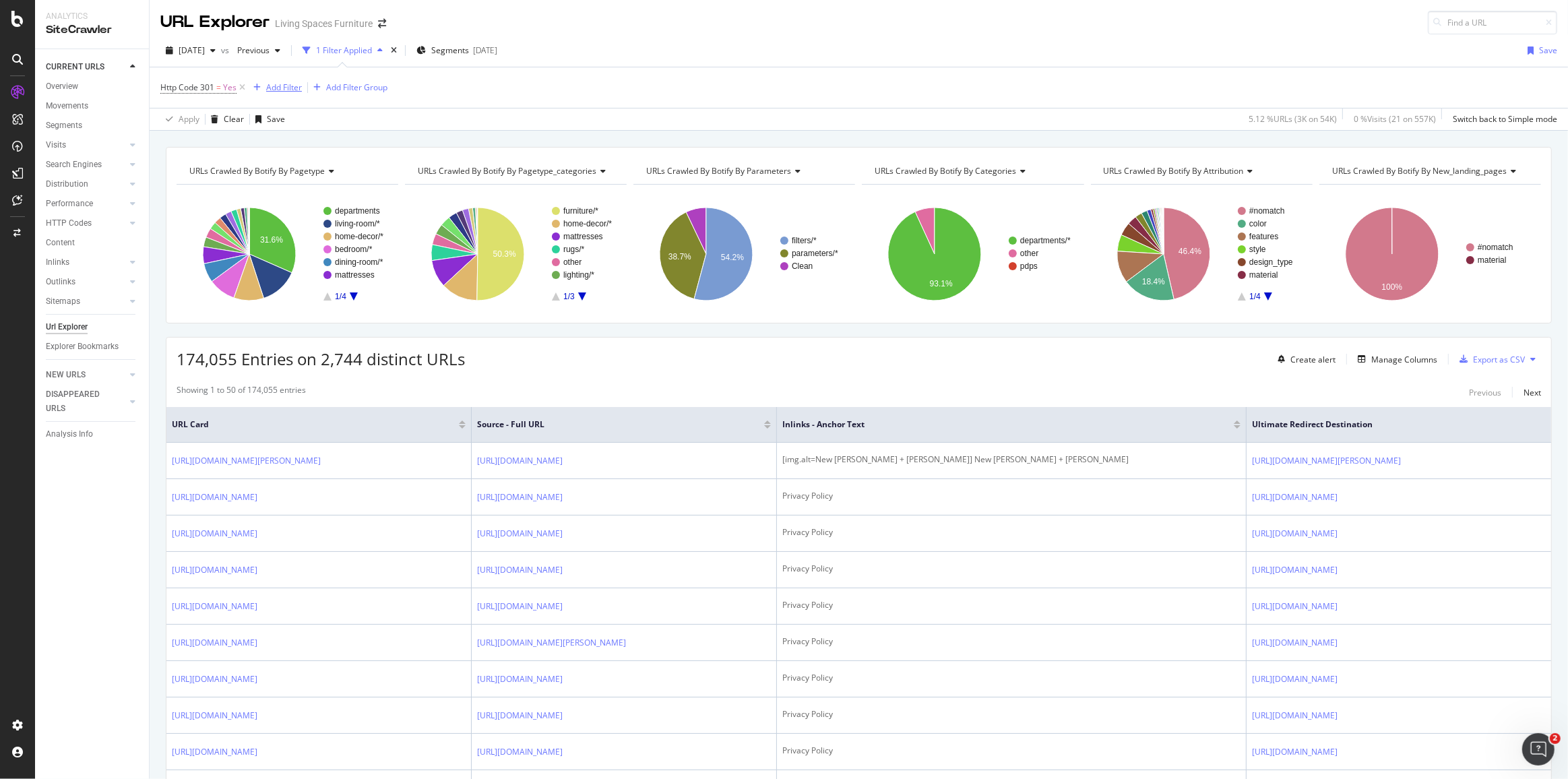
click at [285, 90] on div "Add Filter" at bounding box center [284, 88] width 36 height 11
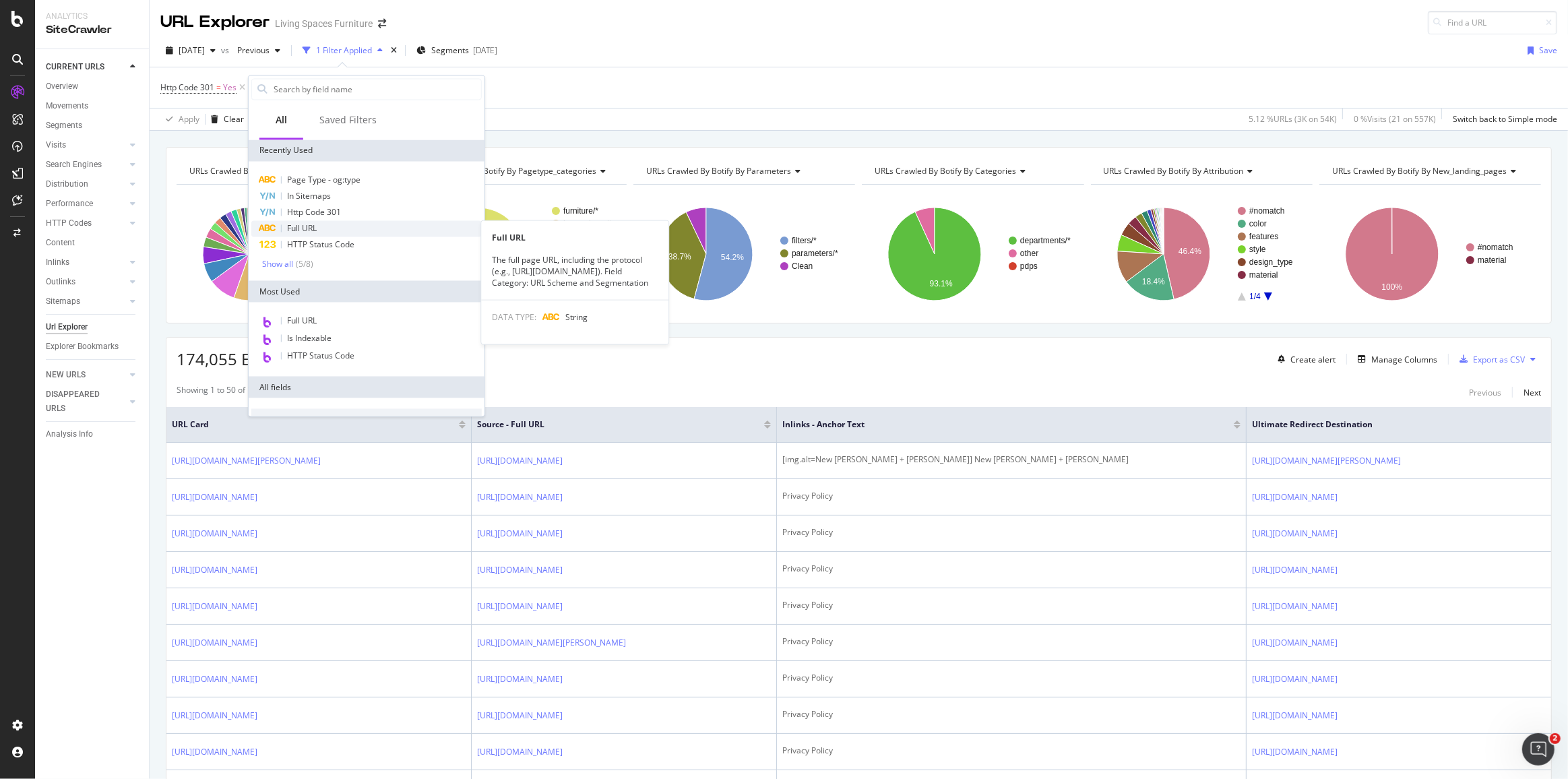
click at [347, 221] on div "Full URL" at bounding box center [366, 228] width 230 height 16
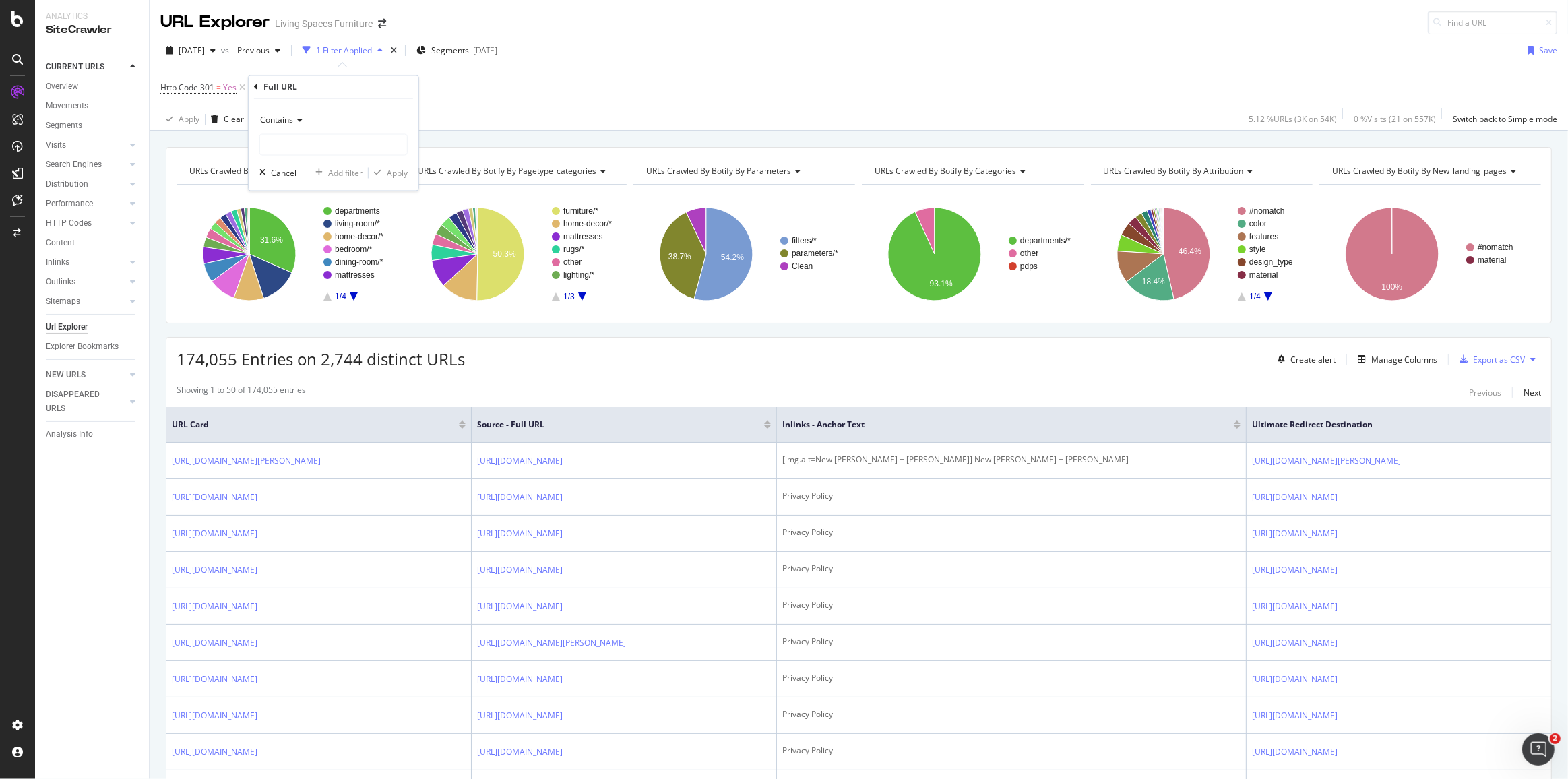
click at [279, 110] on div "Contains" at bounding box center [334, 121] width 148 height 22
click at [286, 112] on div "Contains" at bounding box center [334, 121] width 148 height 22
click at [278, 122] on span "Contains" at bounding box center [277, 120] width 33 height 11
click at [289, 271] on span "Doesn't contain" at bounding box center [296, 271] width 59 height 11
click at [285, 143] on input "text" at bounding box center [334, 145] width 147 height 22
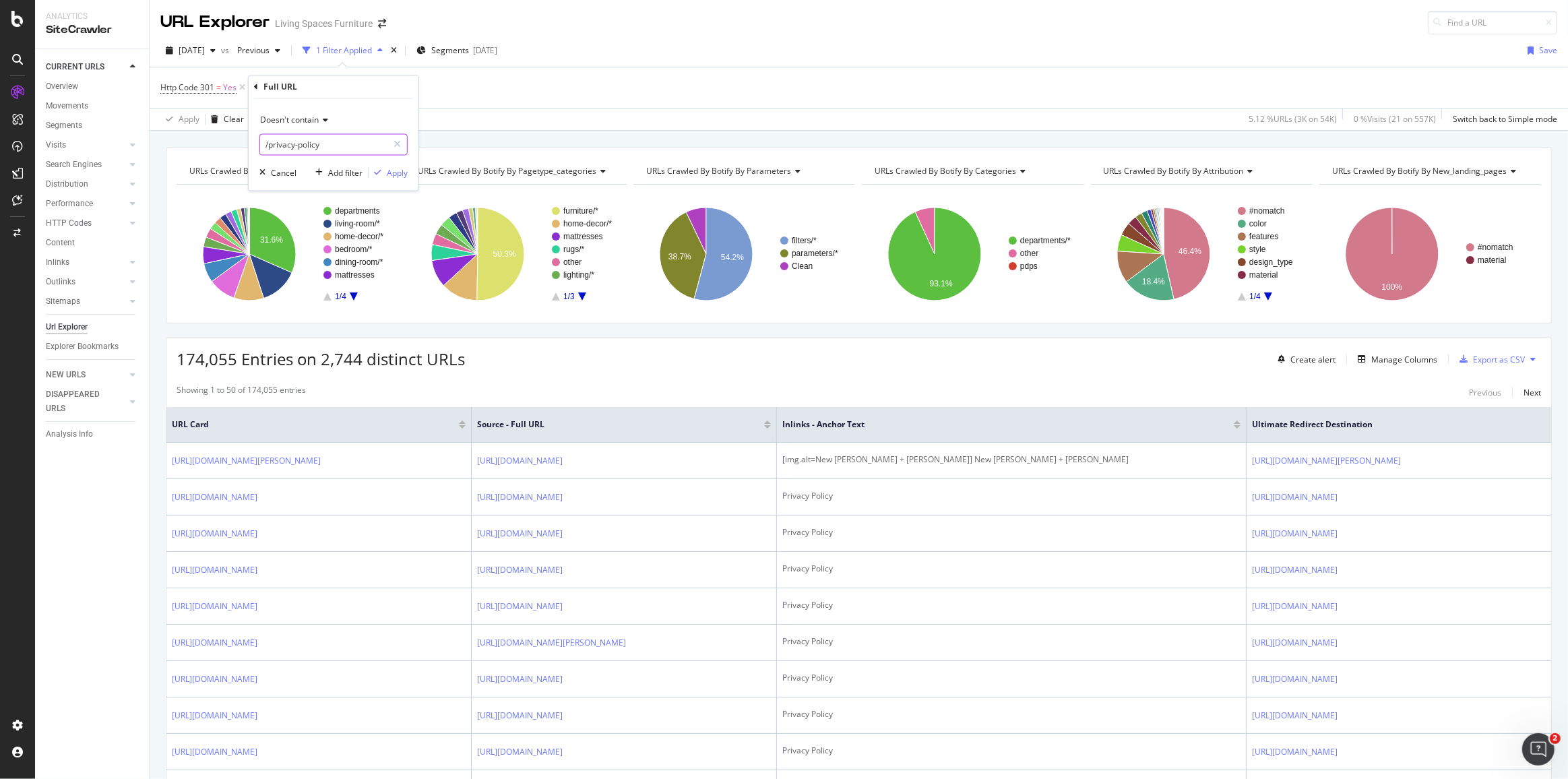
type input "/privacy-policy"
click at [392, 170] on div "Apply" at bounding box center [397, 173] width 21 height 11
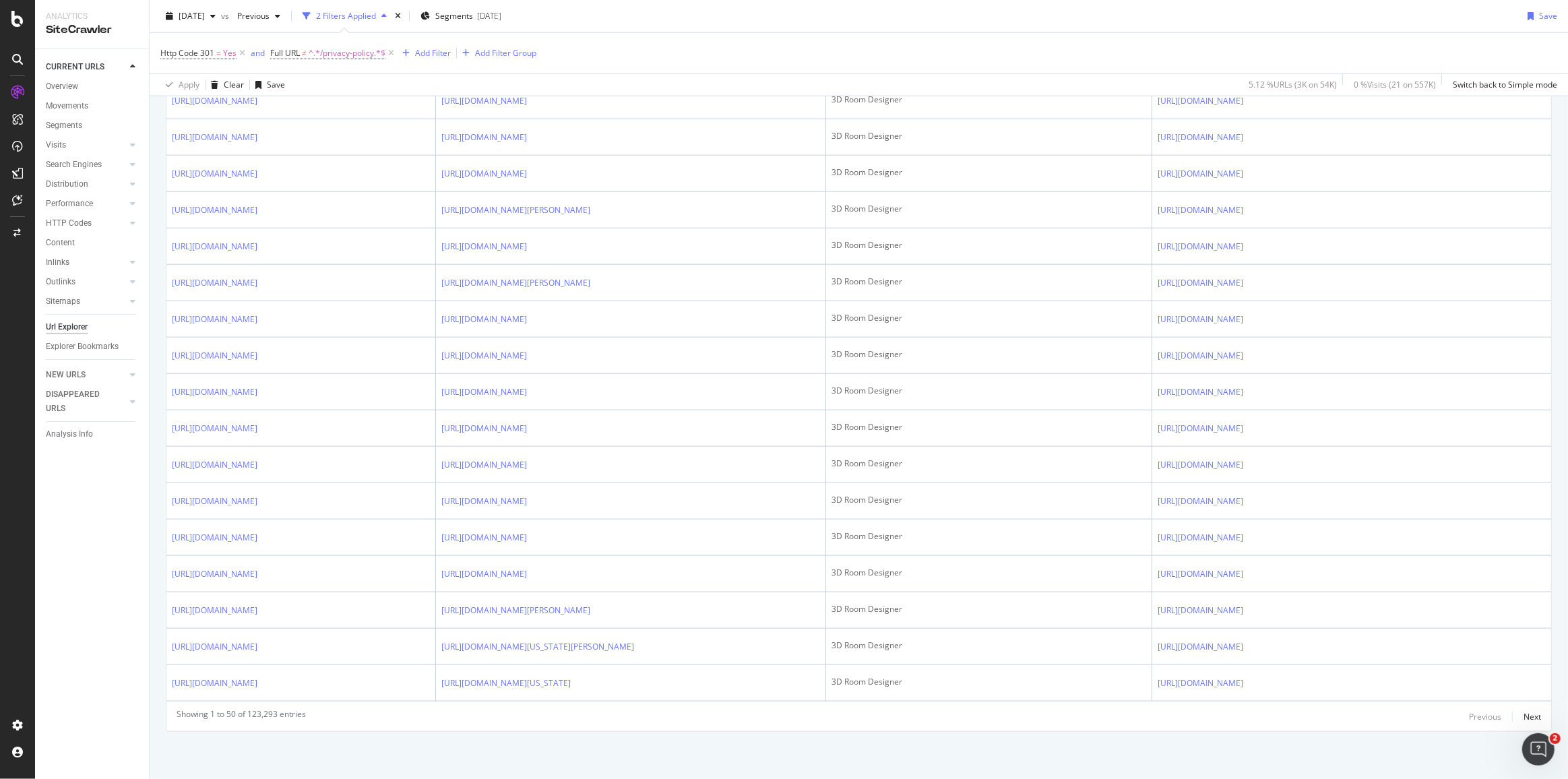
scroll to position [2199, 0]
click at [420, 49] on div "Add Filter" at bounding box center [434, 53] width 36 height 11
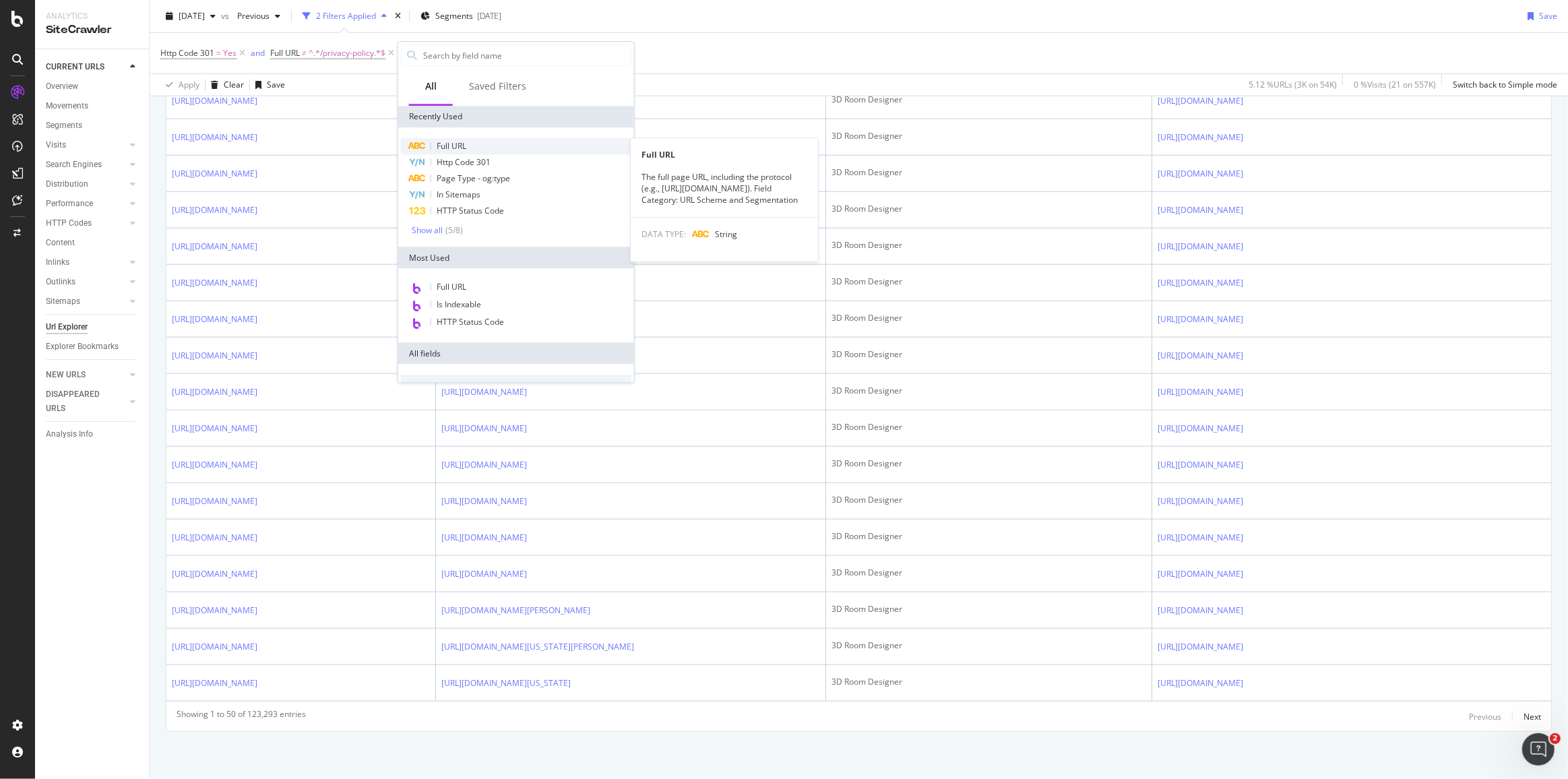
click at [446, 144] on span "Full URL" at bounding box center [451, 146] width 29 height 11
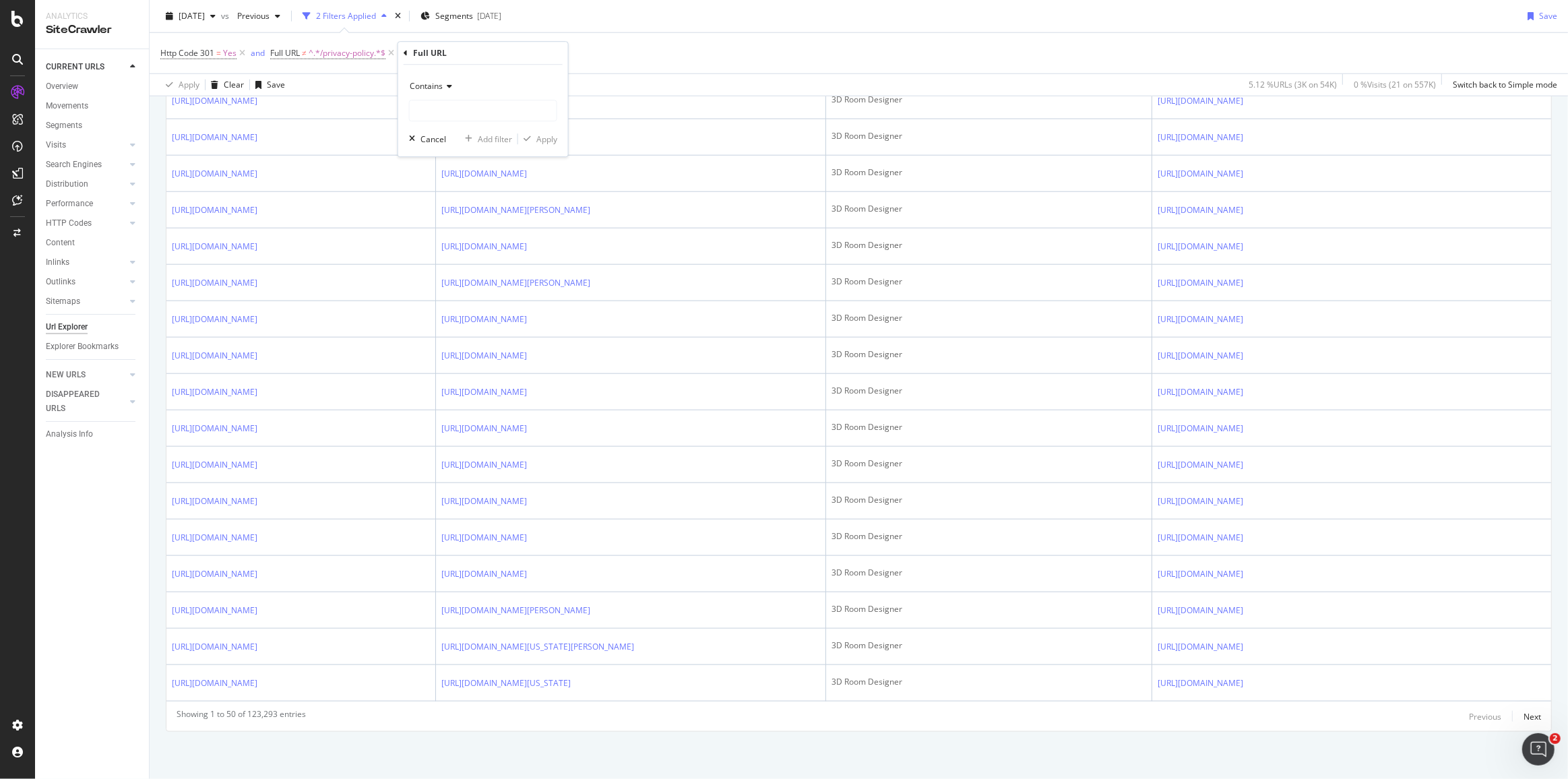
click at [435, 82] on span "Contains" at bounding box center [426, 86] width 33 height 11
click at [436, 231] on span "Doesn't contain" at bounding box center [445, 237] width 59 height 11
click at [451, 102] on input "text" at bounding box center [483, 110] width 147 height 22
paste input "[URL][DOMAIN_NAME]"
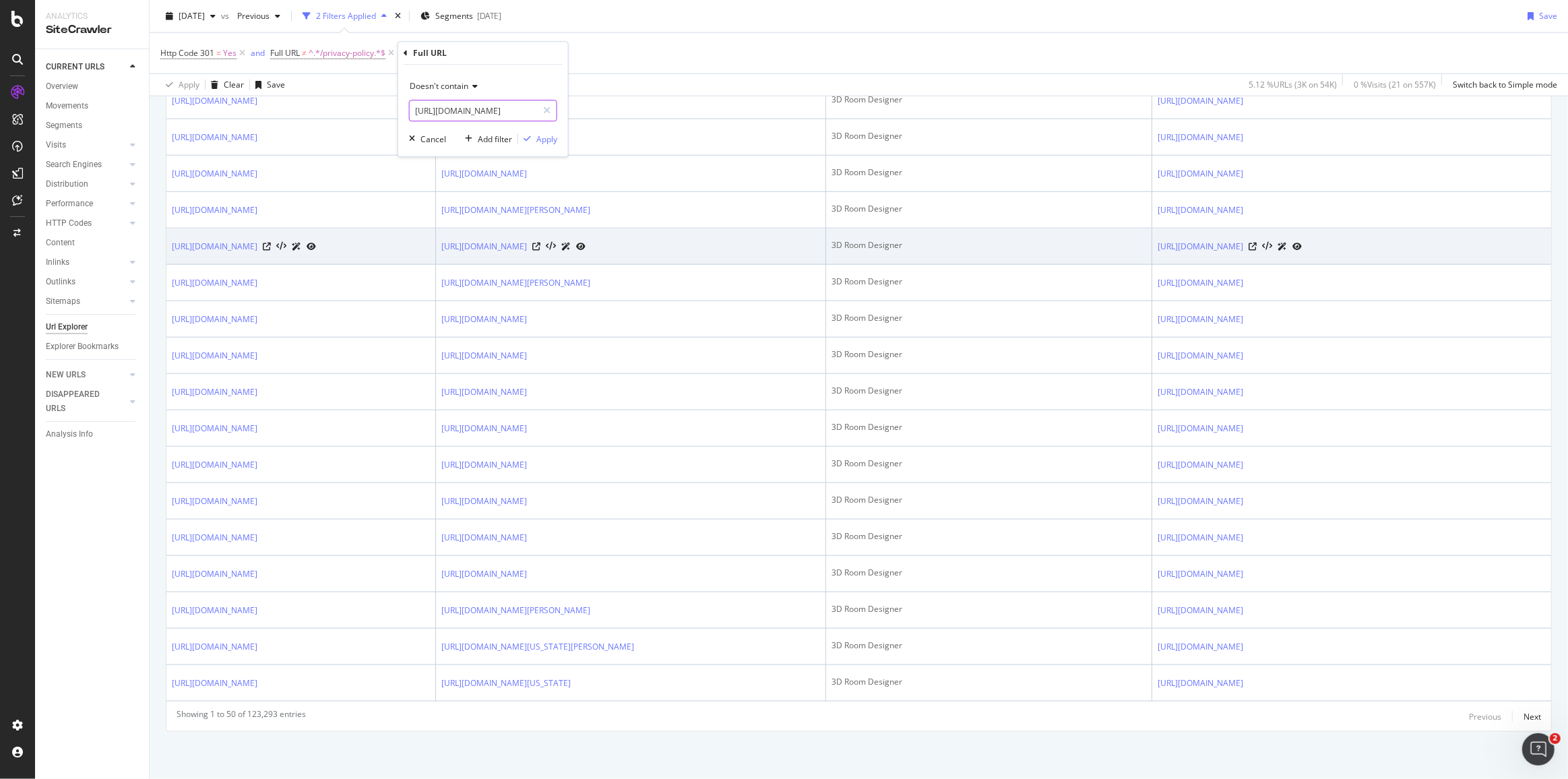
drag, startPoint x: 417, startPoint y: 110, endPoint x: 385, endPoint y: 112, distance: 32.1
click at [385, 112] on body "Analytics SiteCrawler CURRENT URLS Overview Movements Segments Visits Analysis …" at bounding box center [784, 389] width 1568 height 779
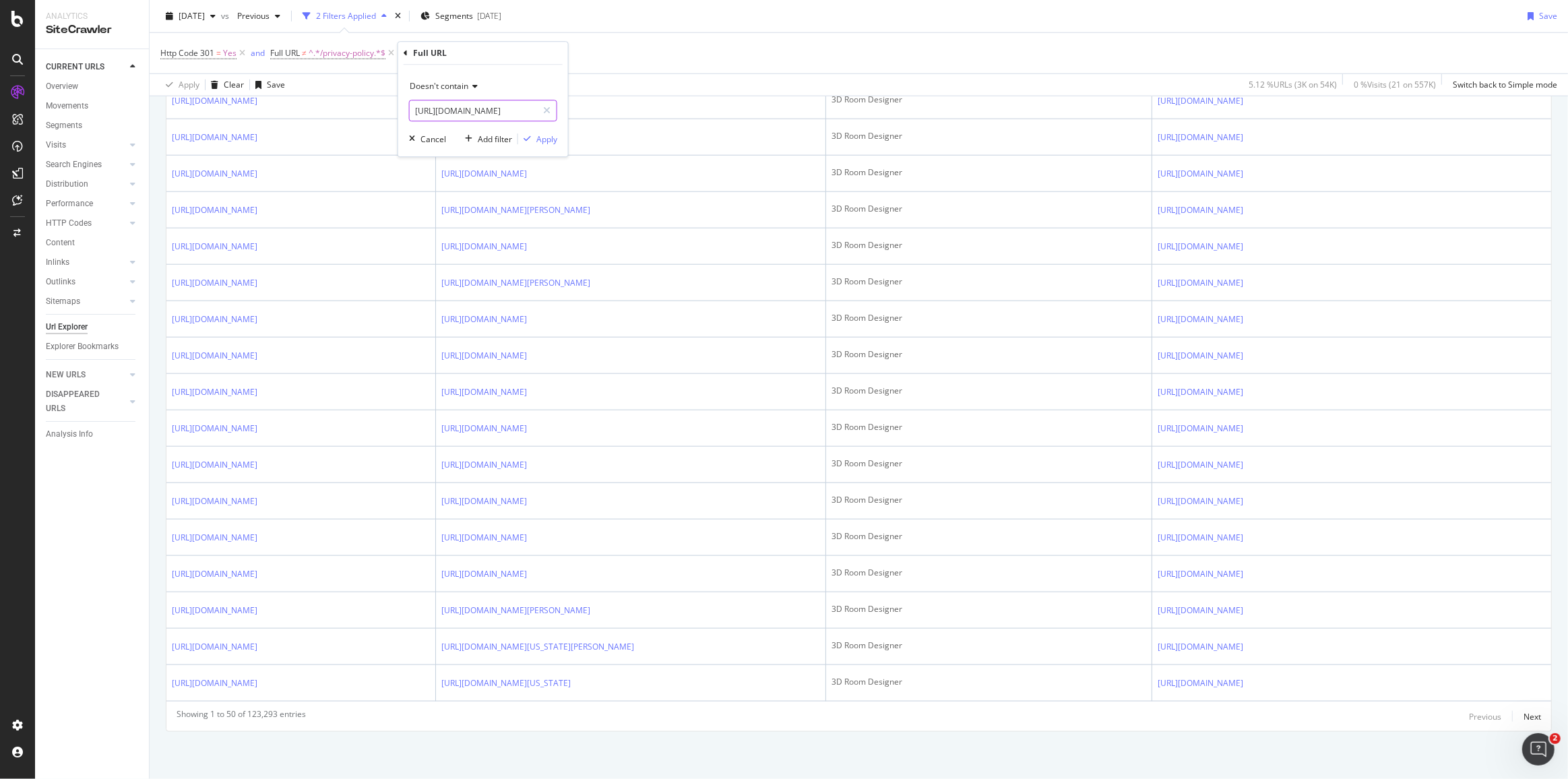
click at [484, 111] on input "[URL][DOMAIN_NAME]" at bounding box center [474, 110] width 127 height 22
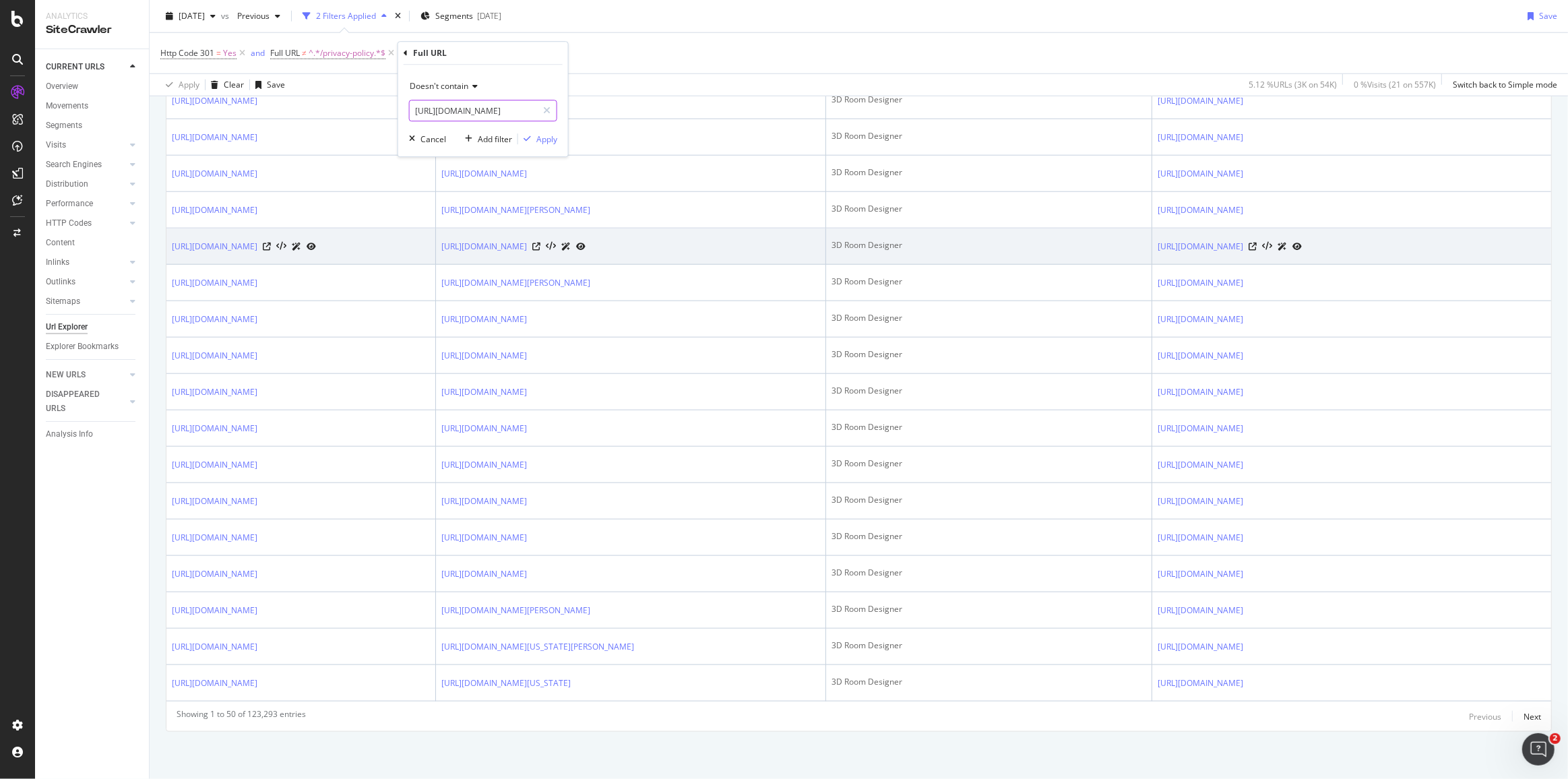
drag, startPoint x: 496, startPoint y: 110, endPoint x: 707, endPoint y: 109, distance: 211.0
click at [707, 109] on body "Analytics SiteCrawler CURRENT URLS Overview Movements Segments Visits Analysis …" at bounding box center [784, 389] width 1568 height 779
type input "[URL][DOMAIN_NAME]"
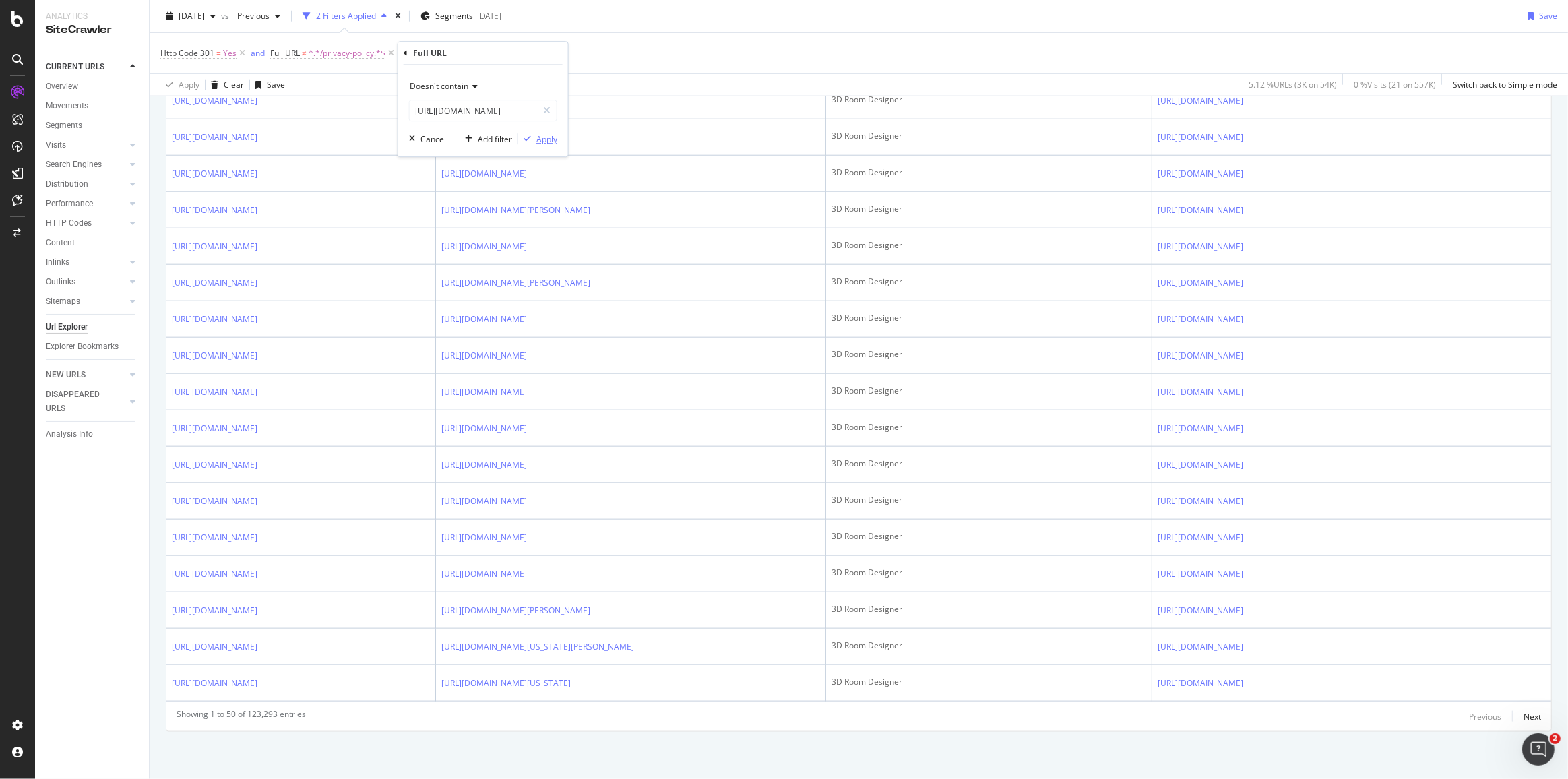
click at [530, 139] on icon "button" at bounding box center [528, 139] width 8 height 9
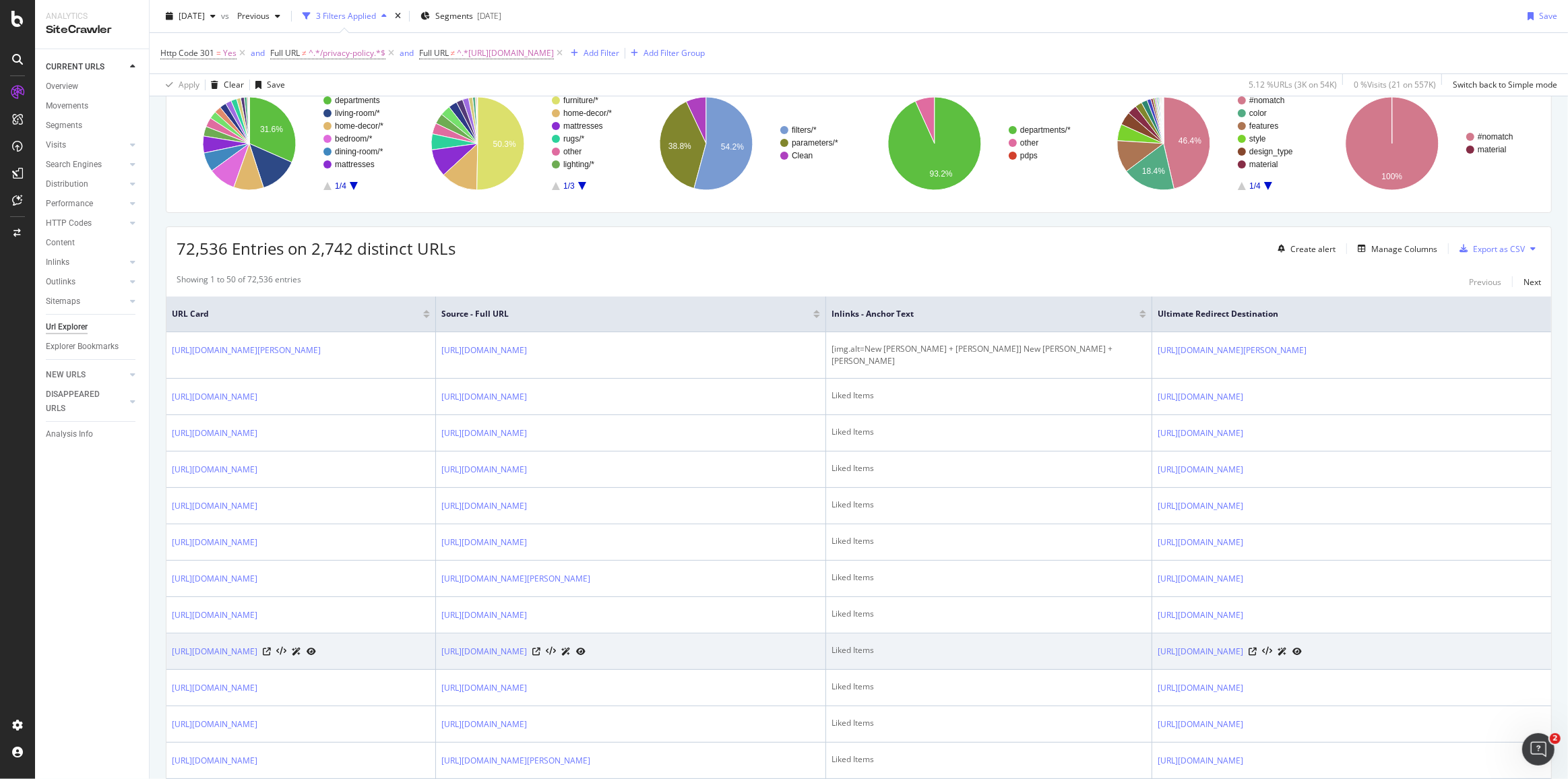
scroll to position [122, 0]
